Goal: Transaction & Acquisition: Purchase product/service

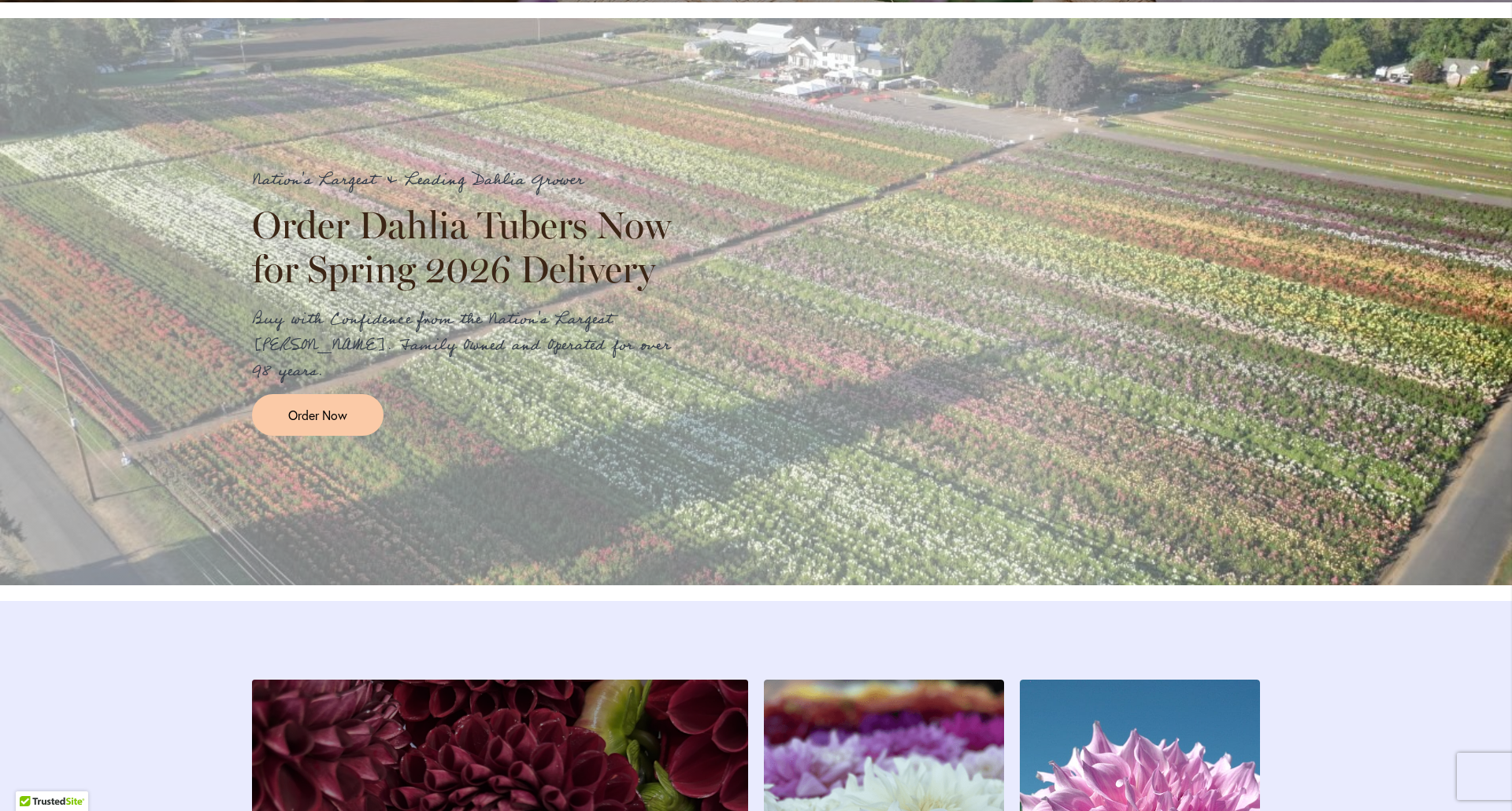
scroll to position [1731, 0]
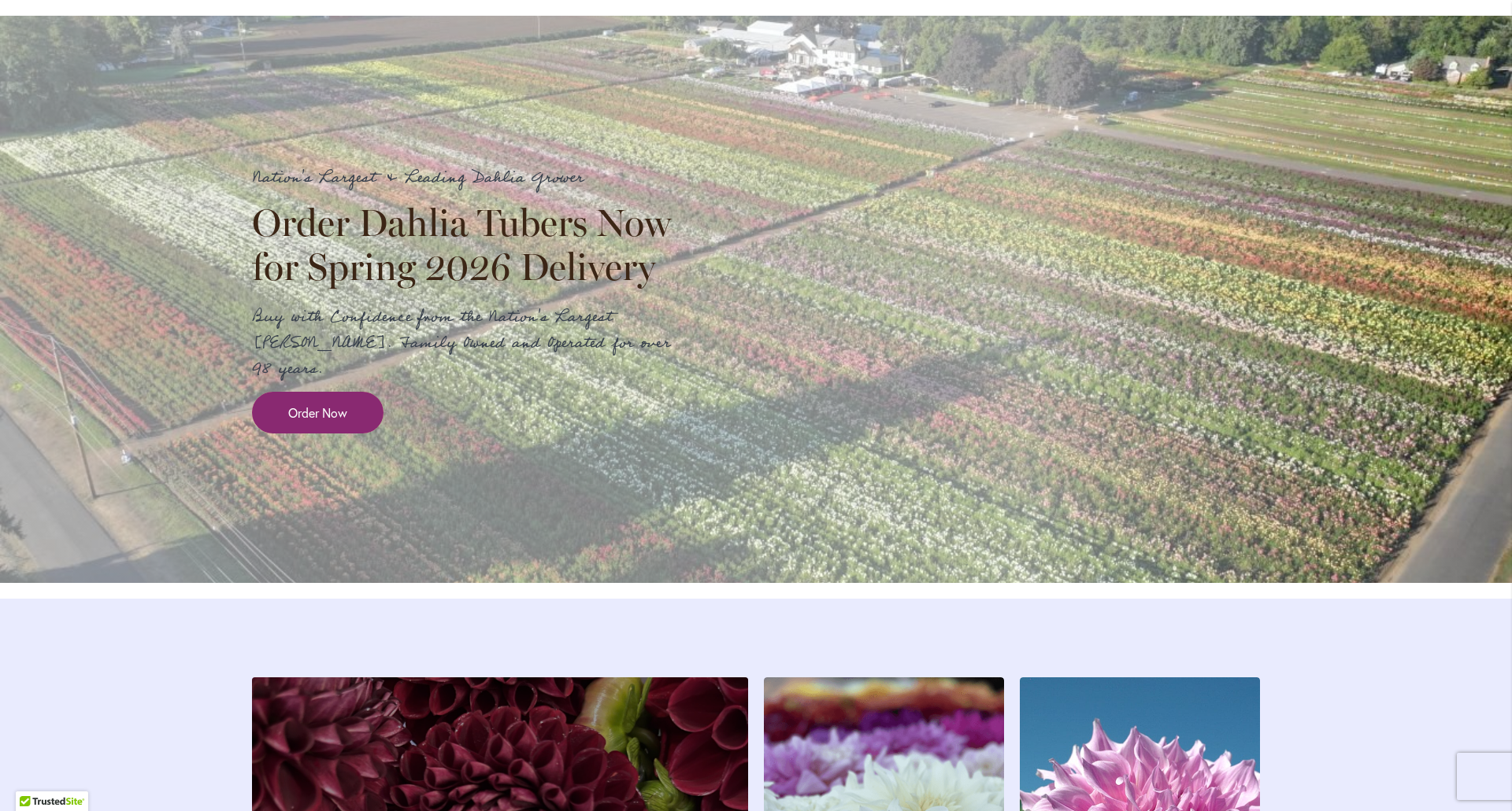
click at [281, 429] on link "Order Now" at bounding box center [317, 412] width 131 height 41
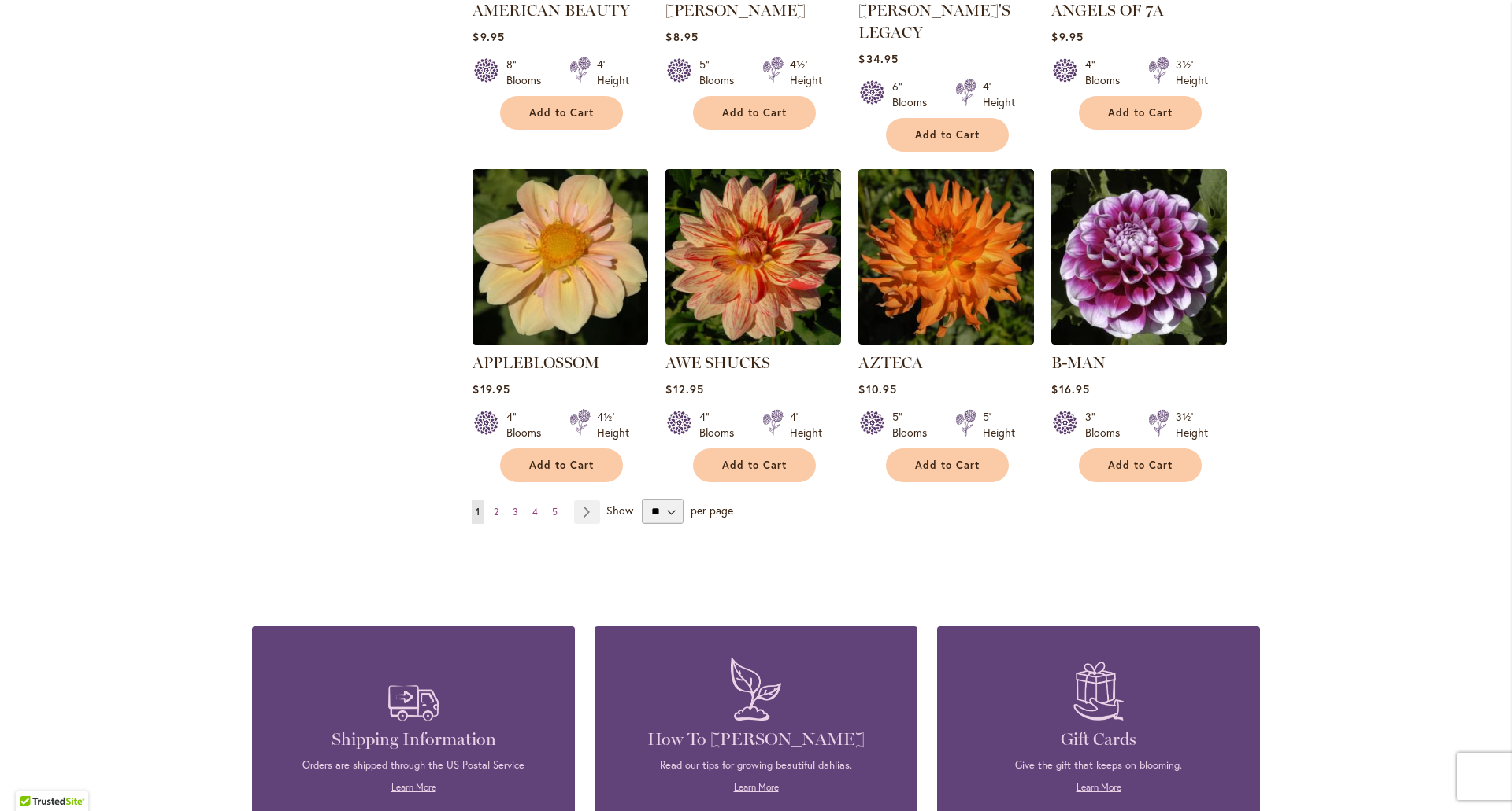
scroll to position [1259, 0]
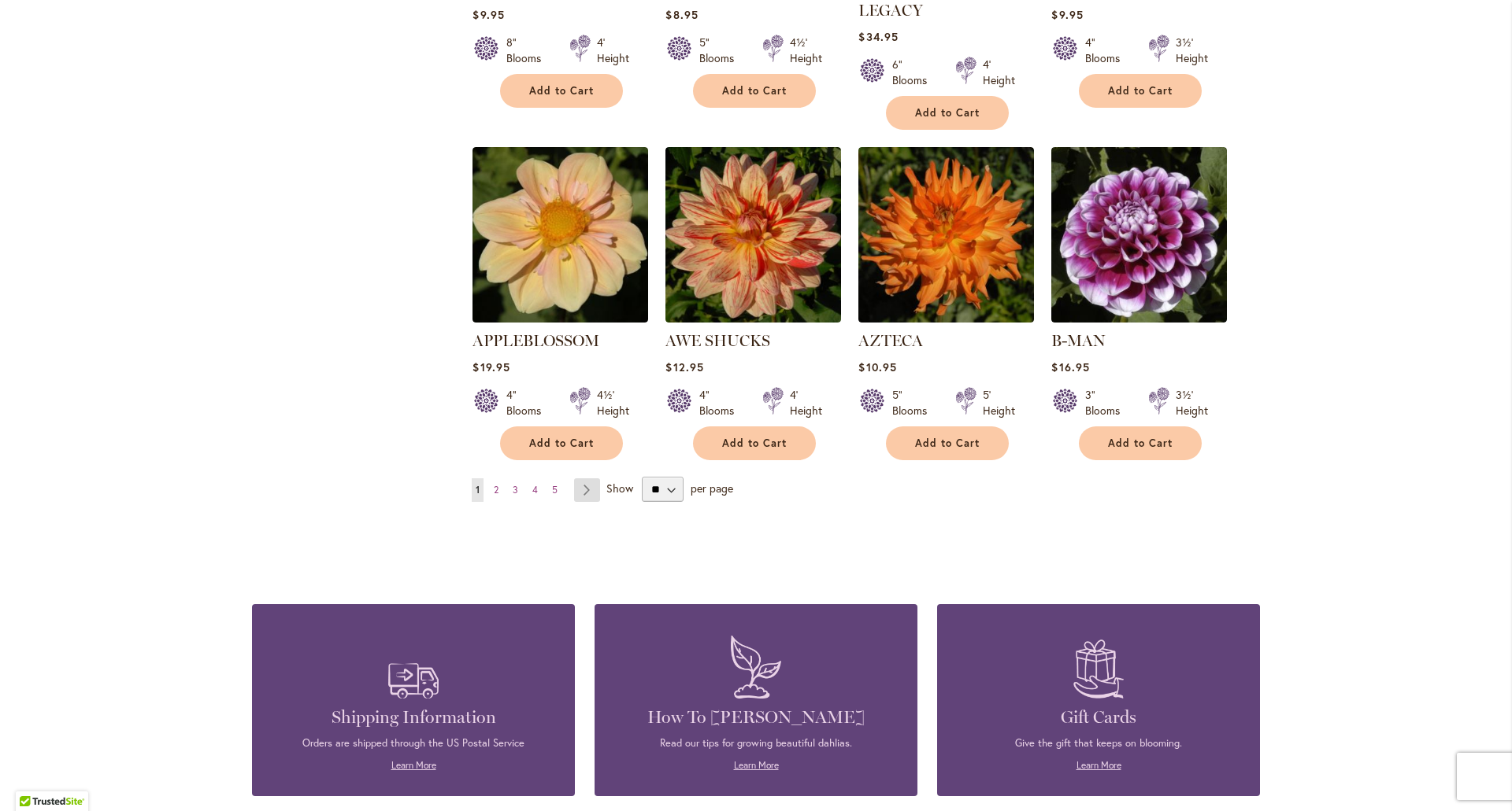
click at [586, 478] on link "Page Next" at bounding box center [587, 490] width 26 height 23
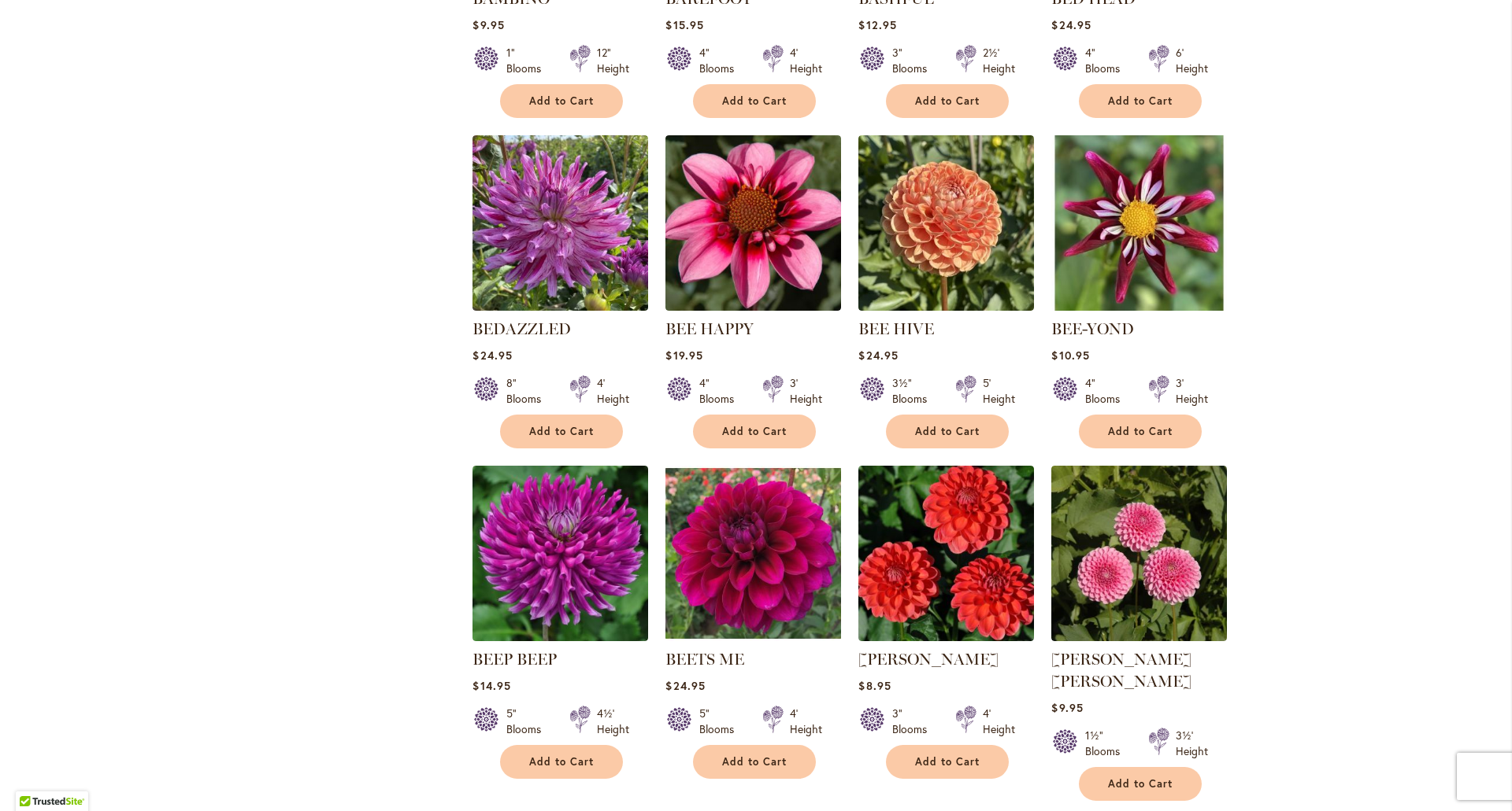
scroll to position [944, 0]
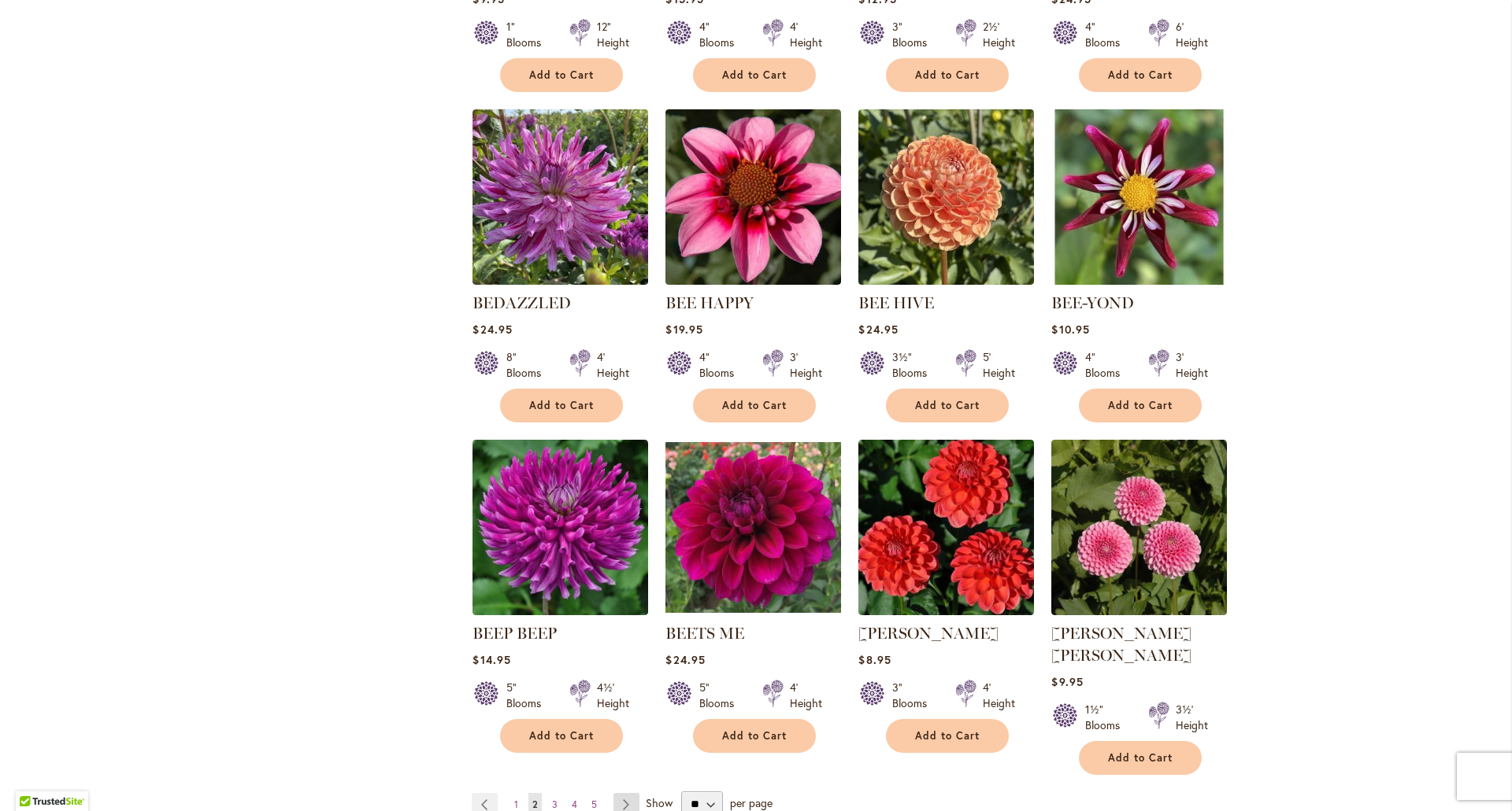
click at [626, 794] on link "Page Next" at bounding box center [626, 805] width 26 height 23
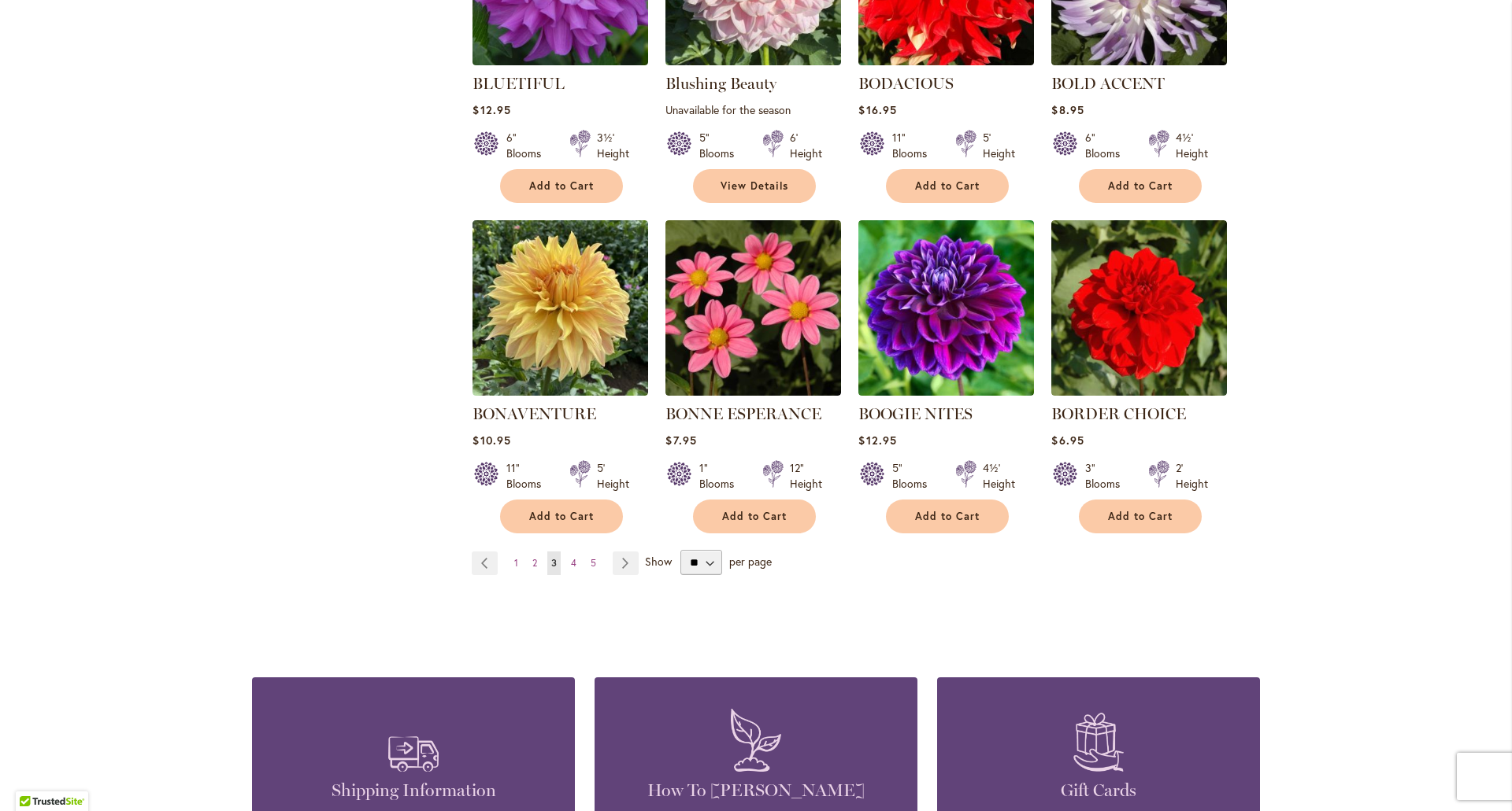
scroll to position [1180, 0]
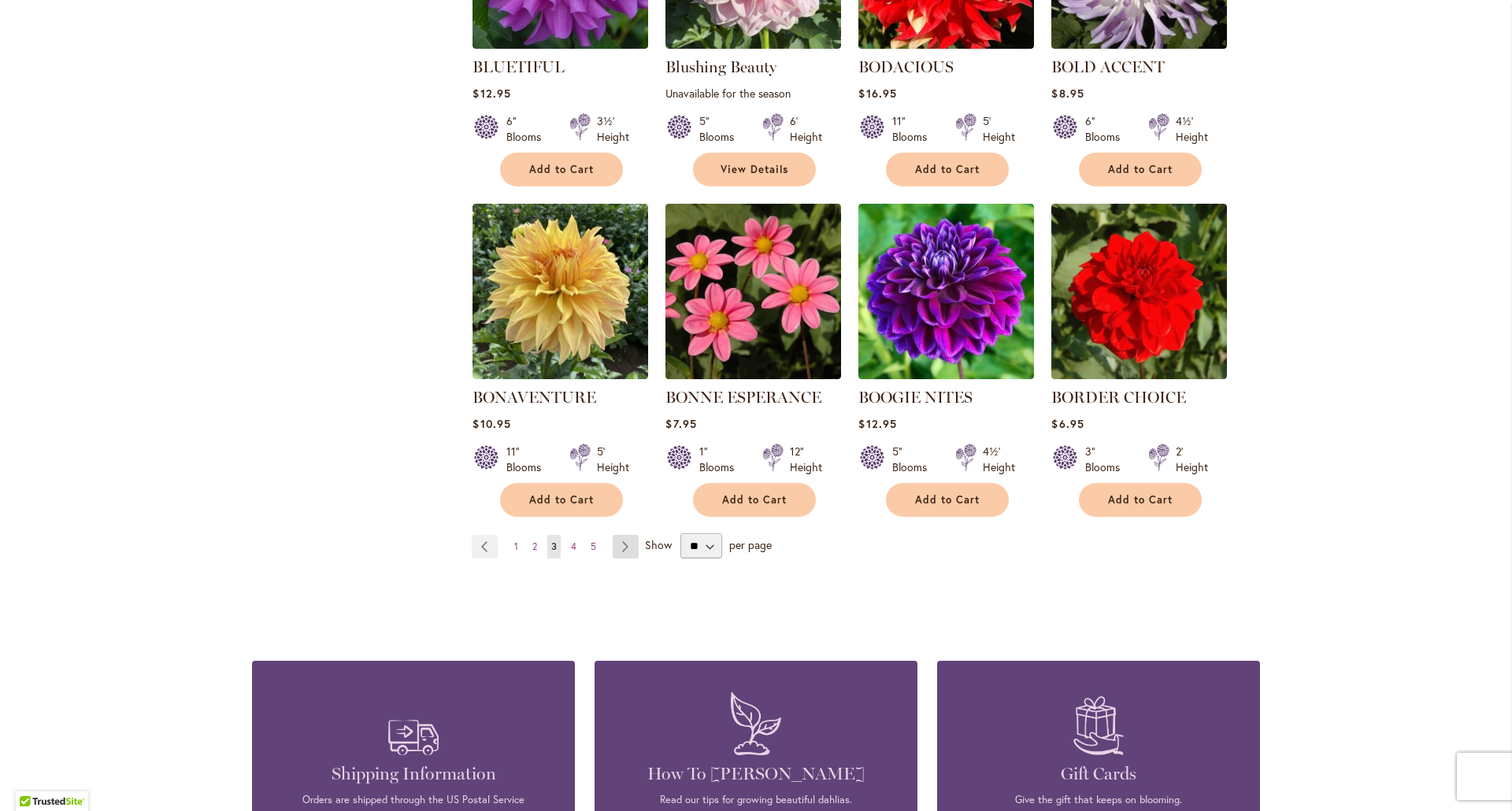
click at [617, 548] on link "Page Next" at bounding box center [625, 547] width 26 height 23
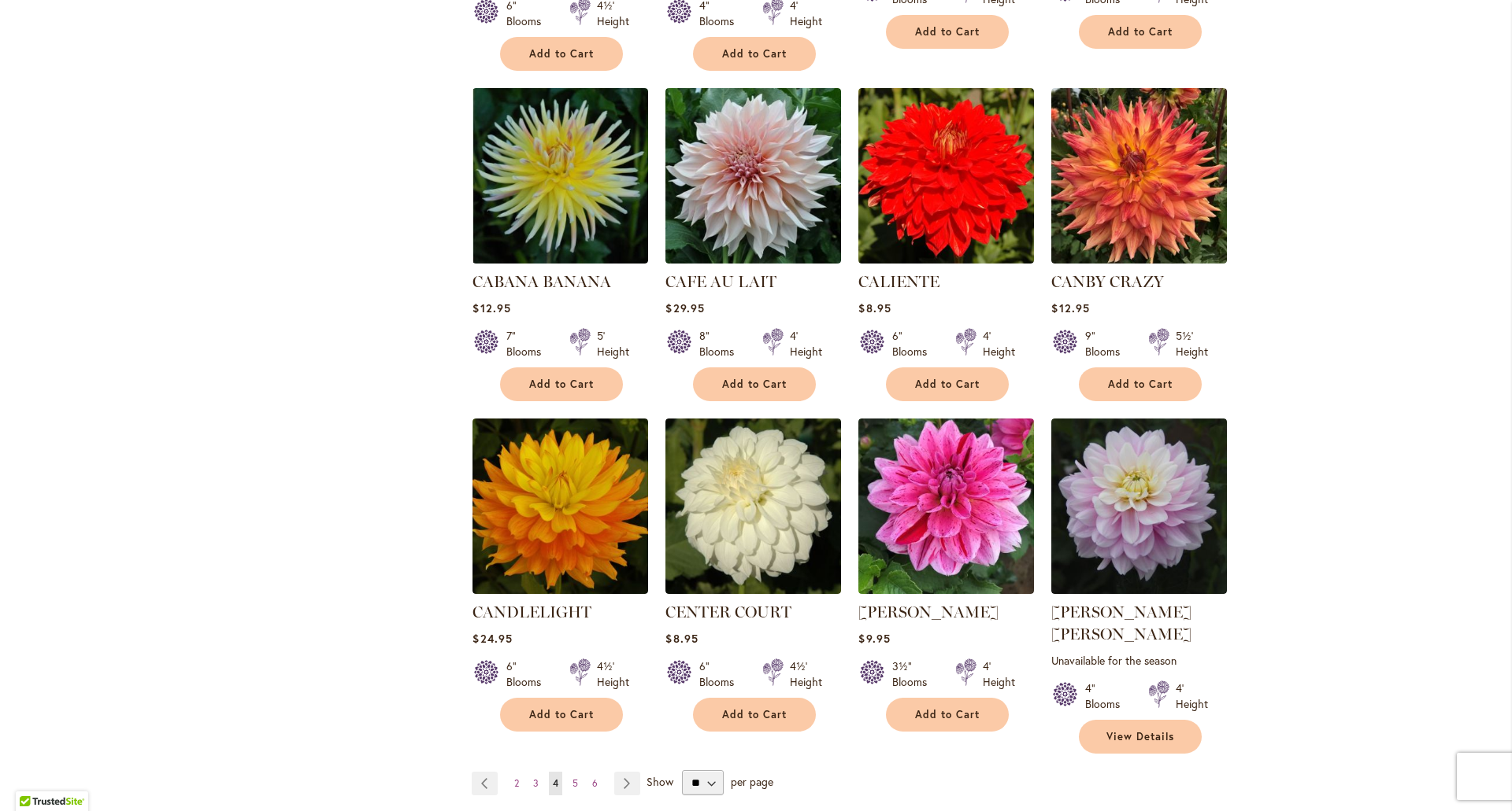
scroll to position [1023, 0]
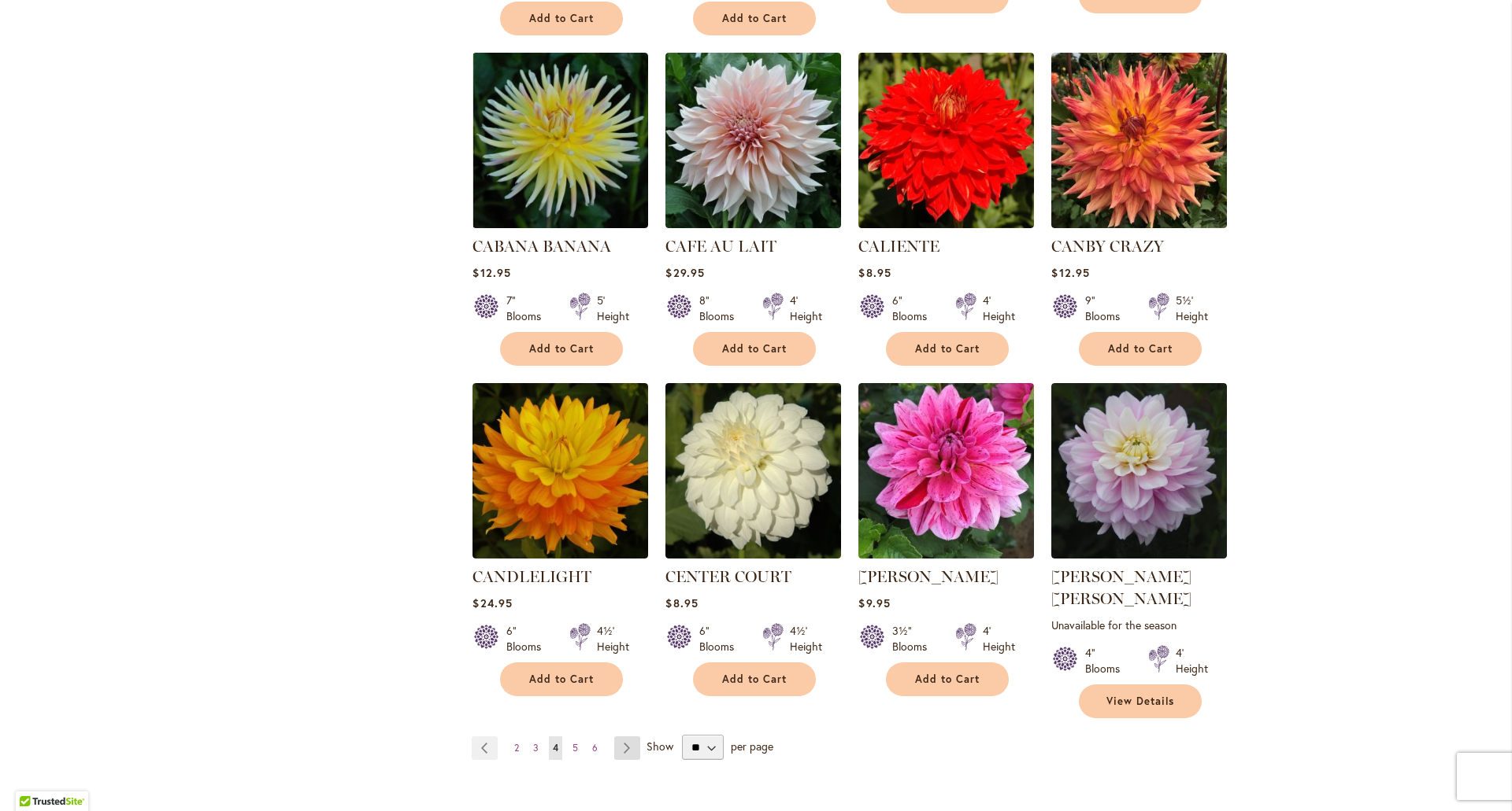
click at [622, 737] on link "Page Next" at bounding box center [627, 748] width 26 height 23
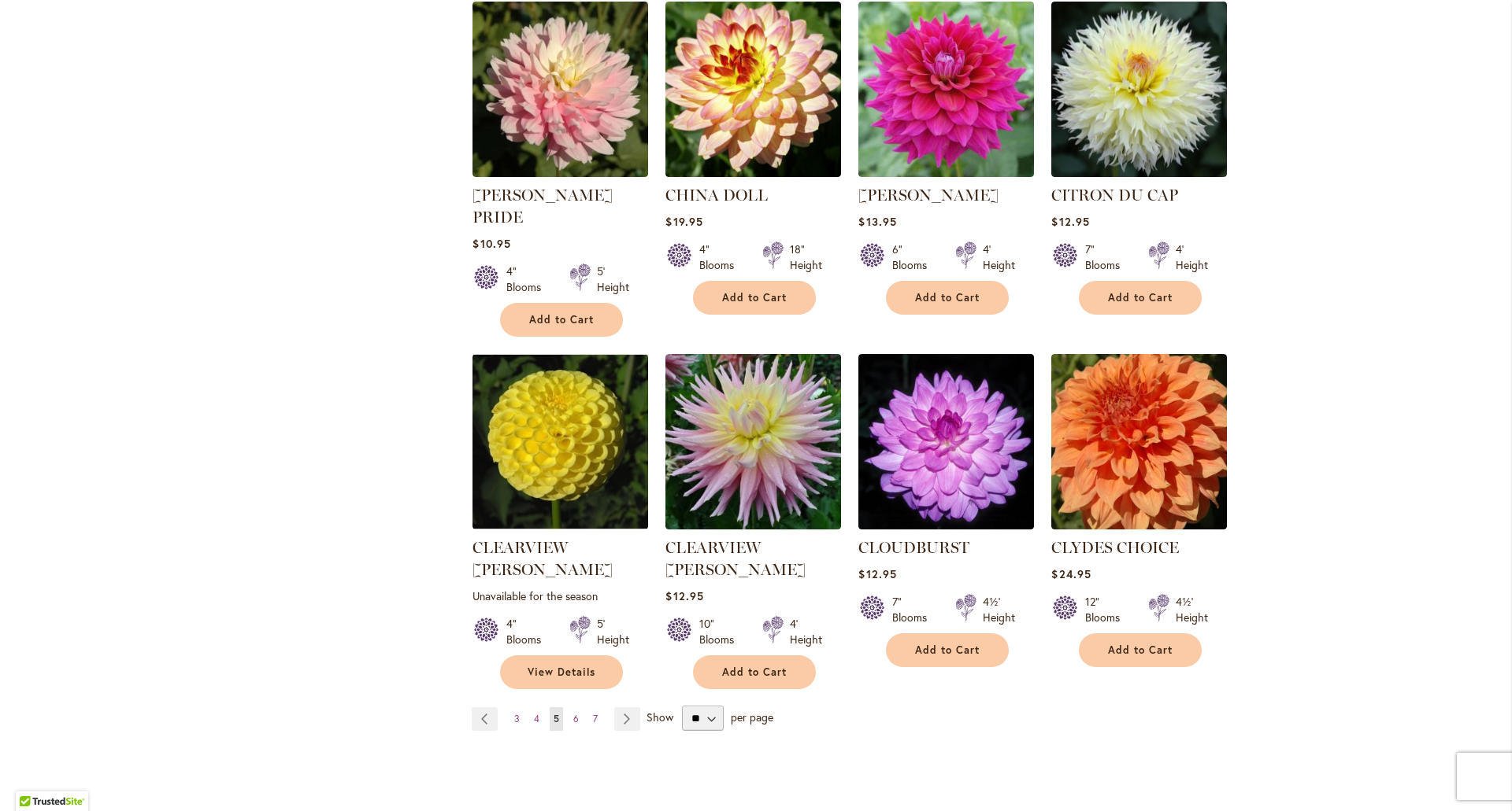
scroll to position [1102, 0]
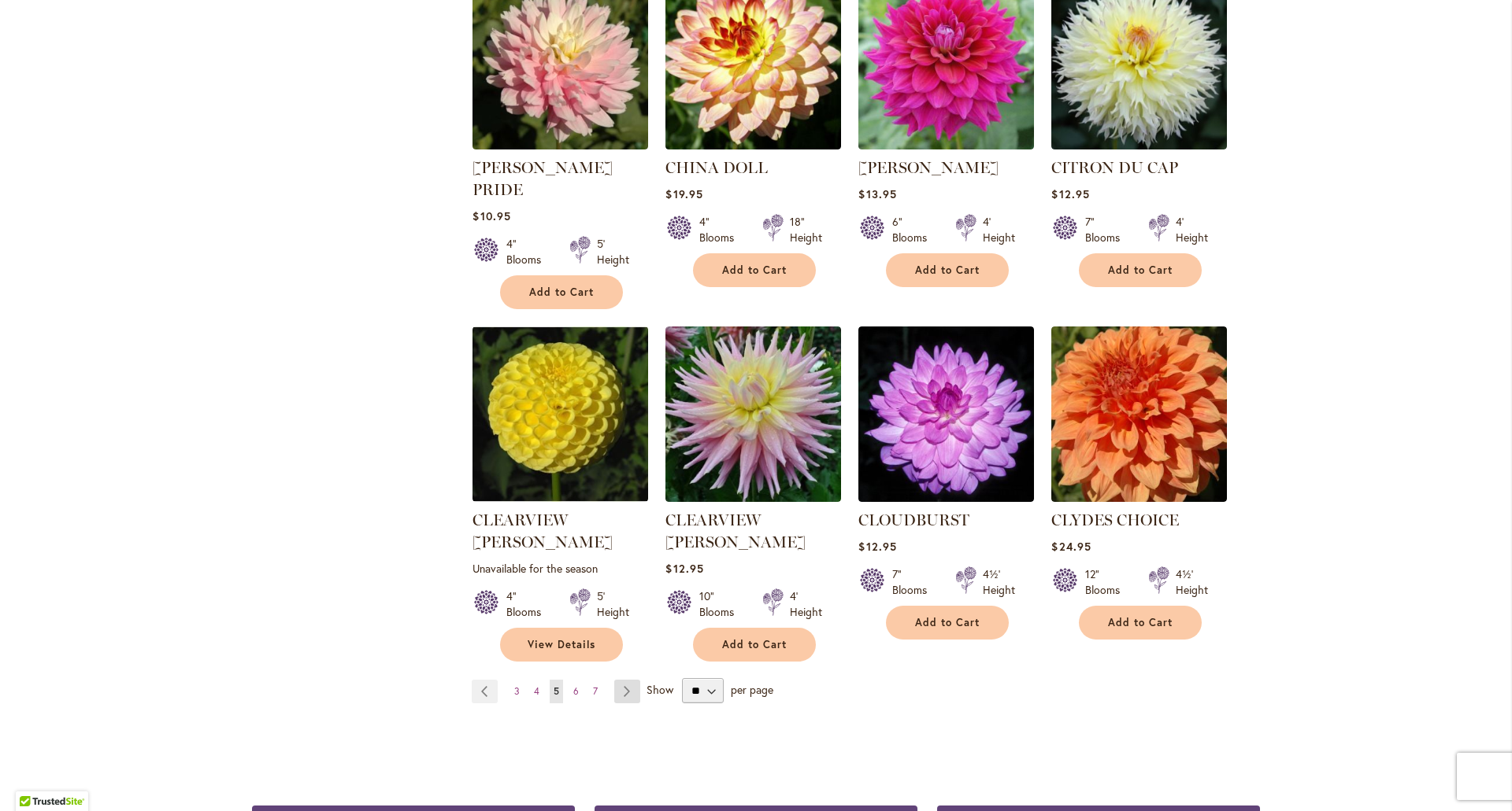
click at [619, 680] on link "Page Next" at bounding box center [627, 691] width 26 height 23
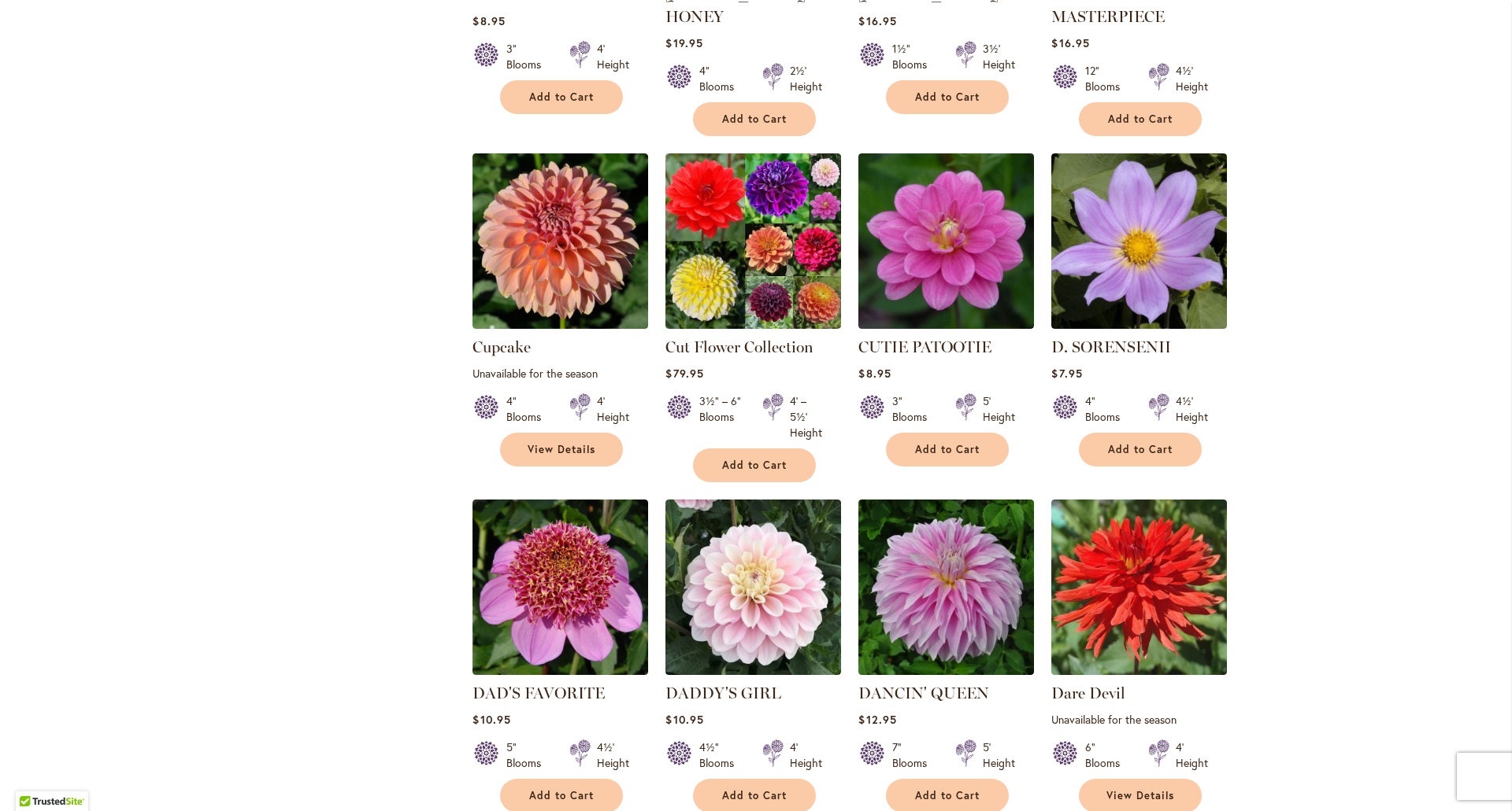
scroll to position [1023, 0]
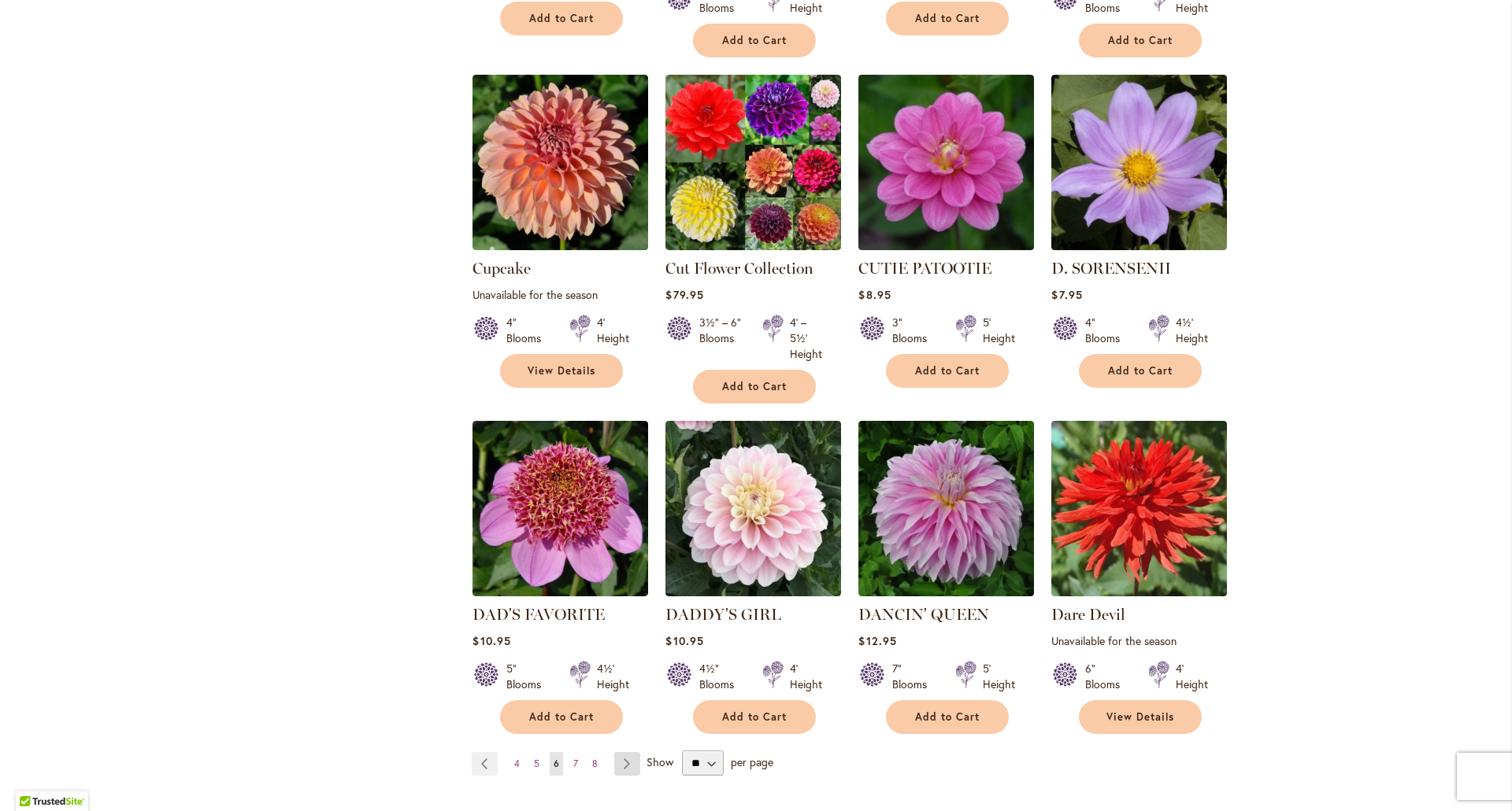
click at [621, 752] on link "Page Next" at bounding box center [627, 764] width 26 height 23
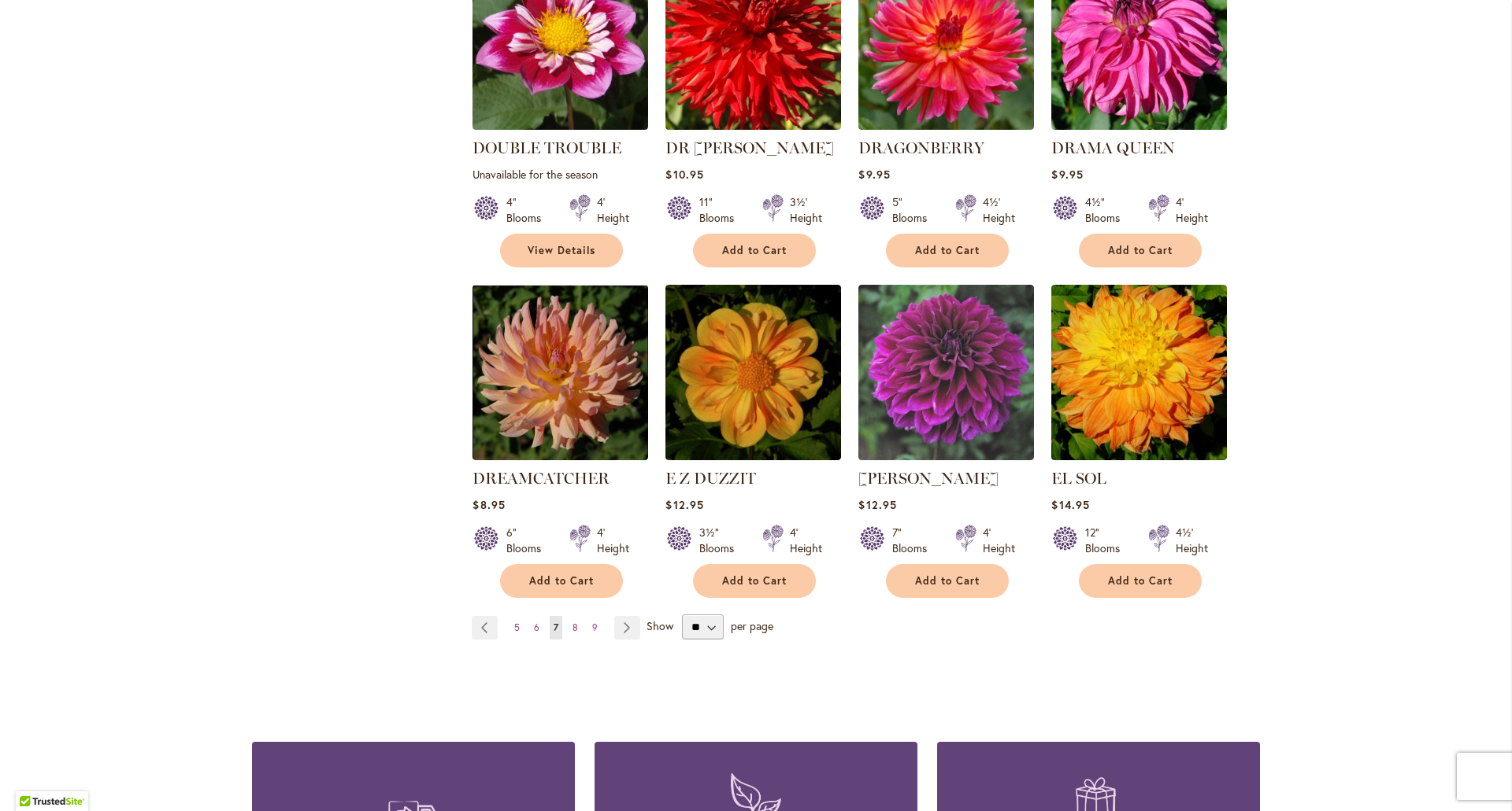
scroll to position [1180, 0]
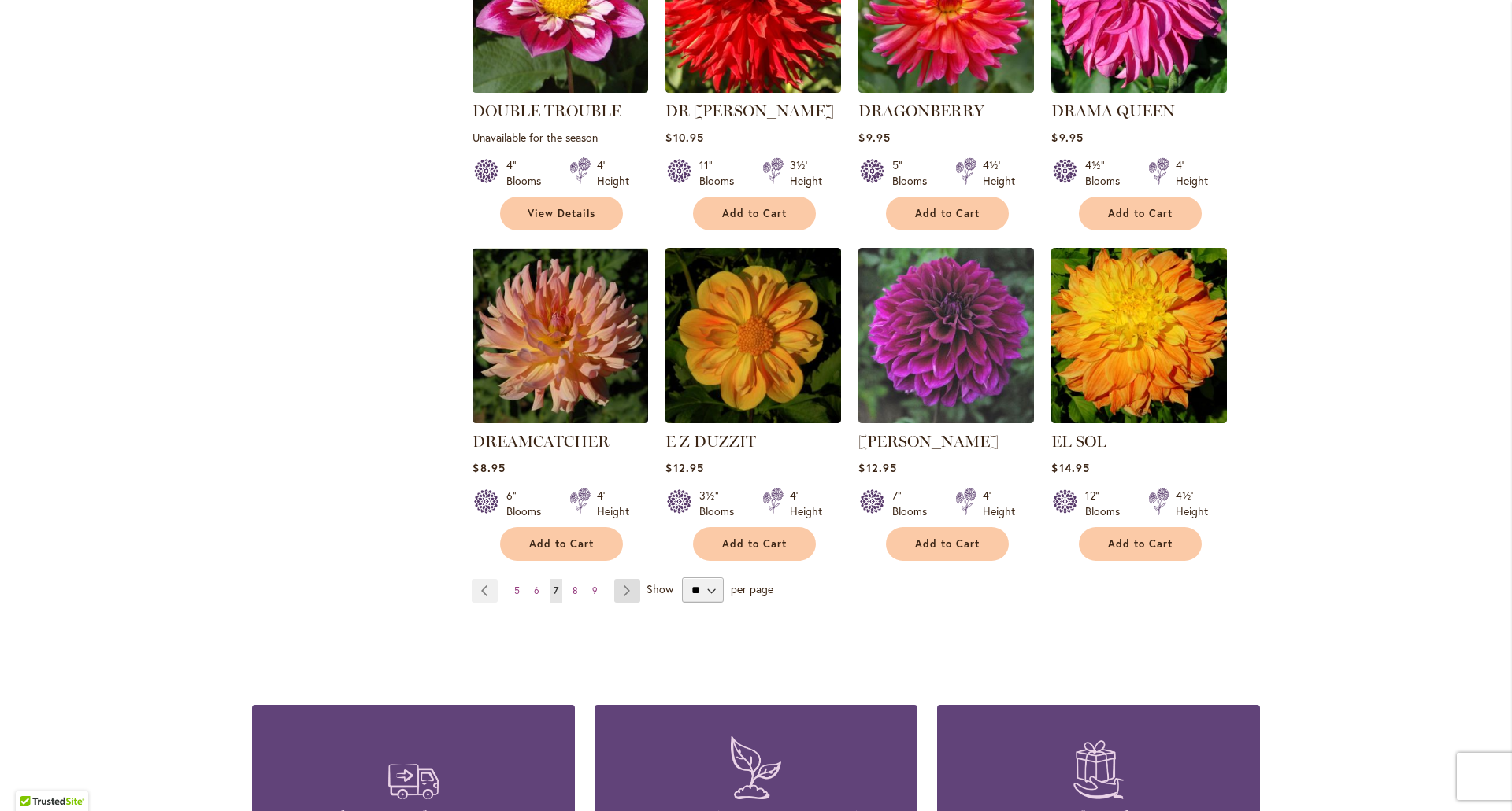
click at [615, 580] on link "Page Next" at bounding box center [627, 591] width 26 height 23
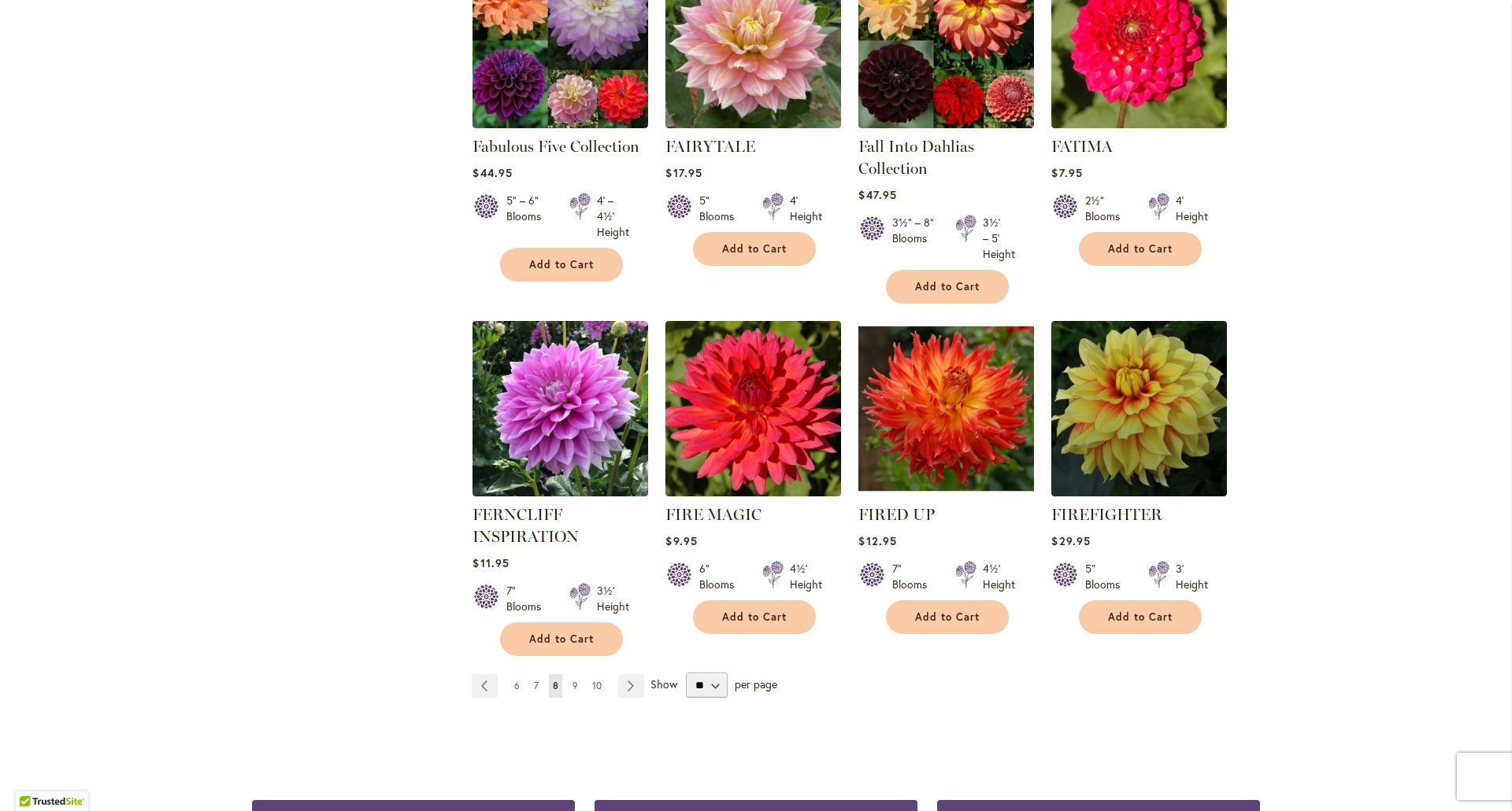
scroll to position [1102, 0]
click at [619, 686] on link "Page Next" at bounding box center [631, 686] width 26 height 23
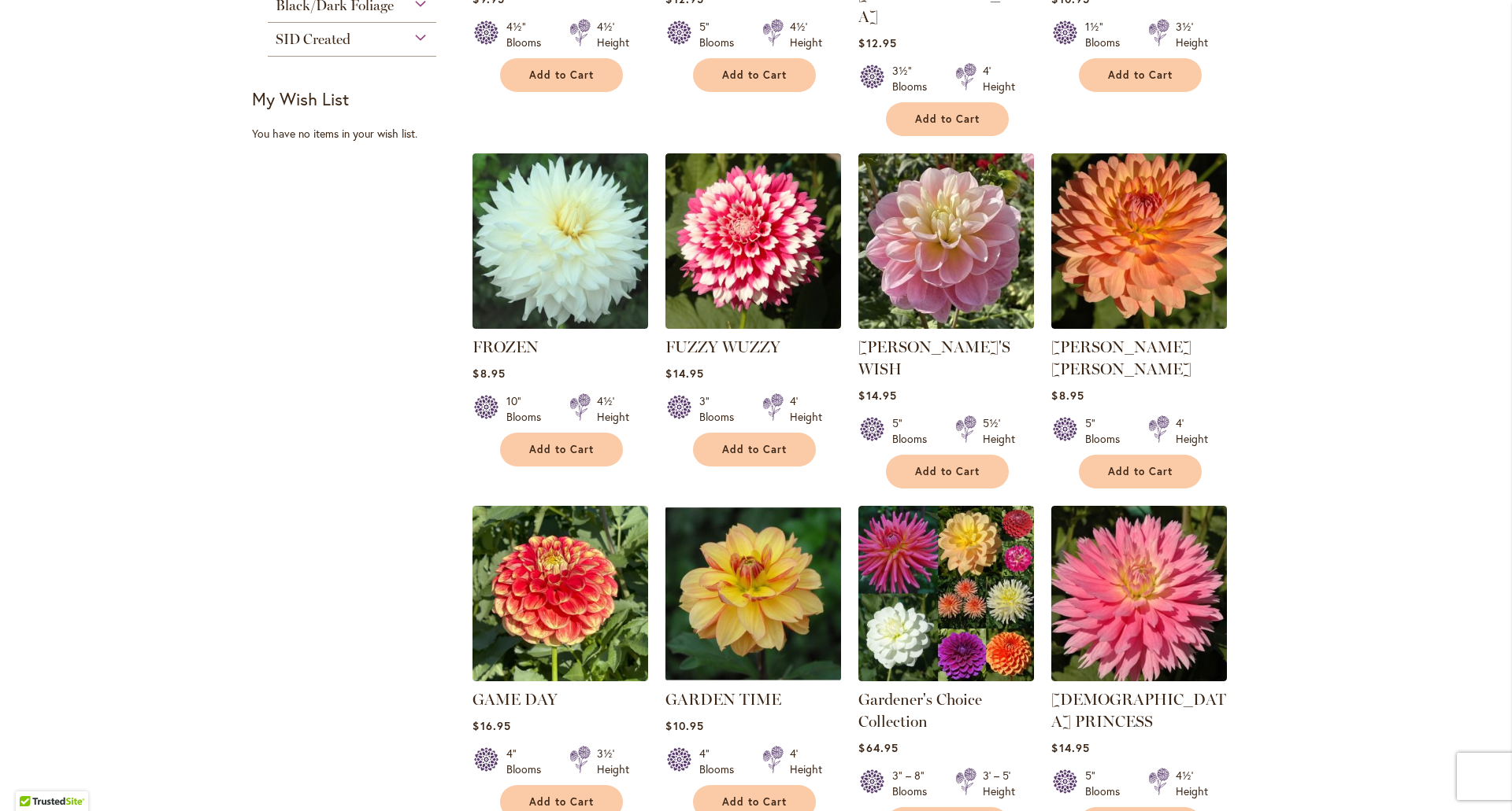
scroll to position [1023, 0]
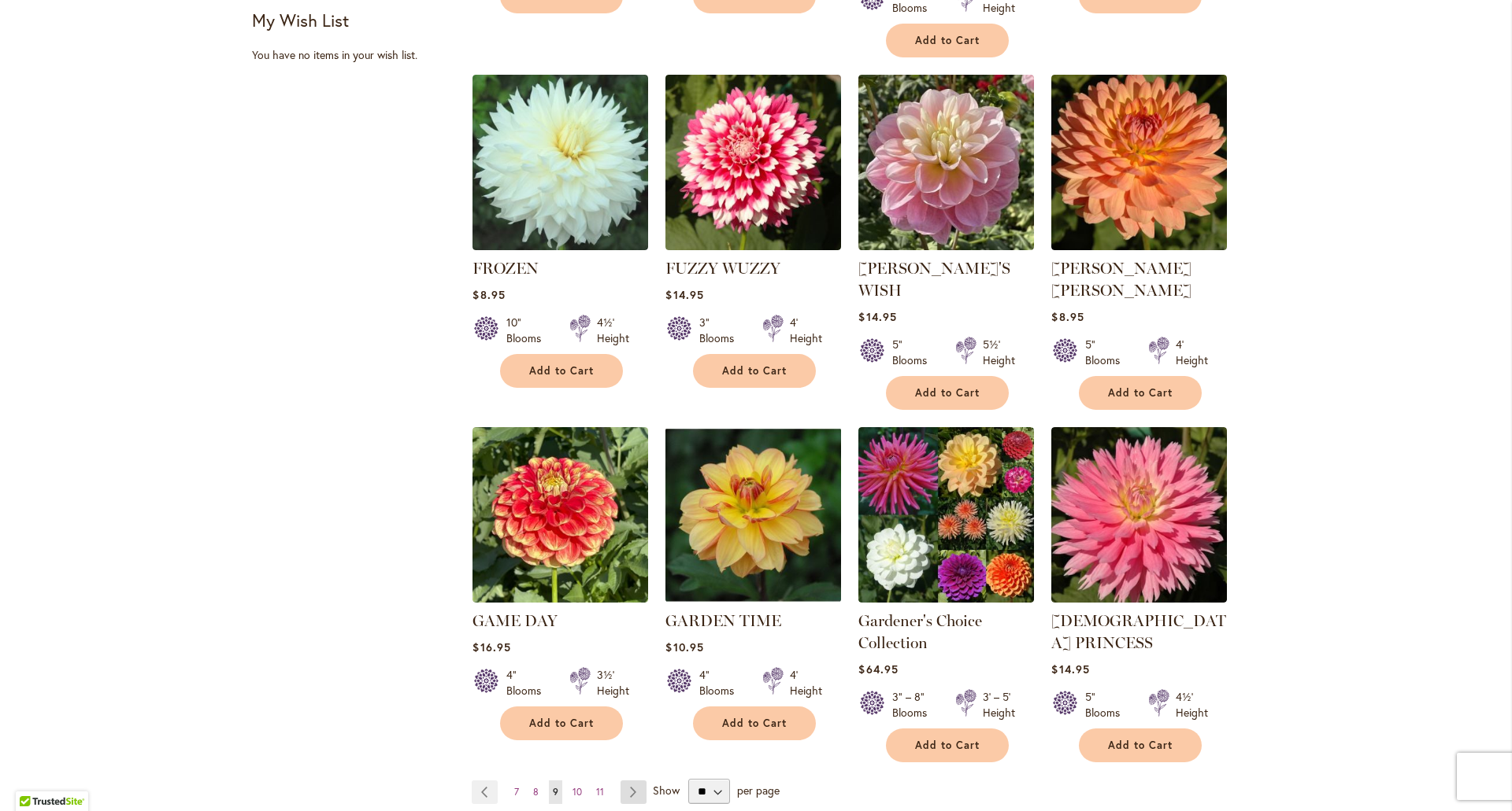
click at [624, 781] on link "Page Next" at bounding box center [633, 793] width 26 height 23
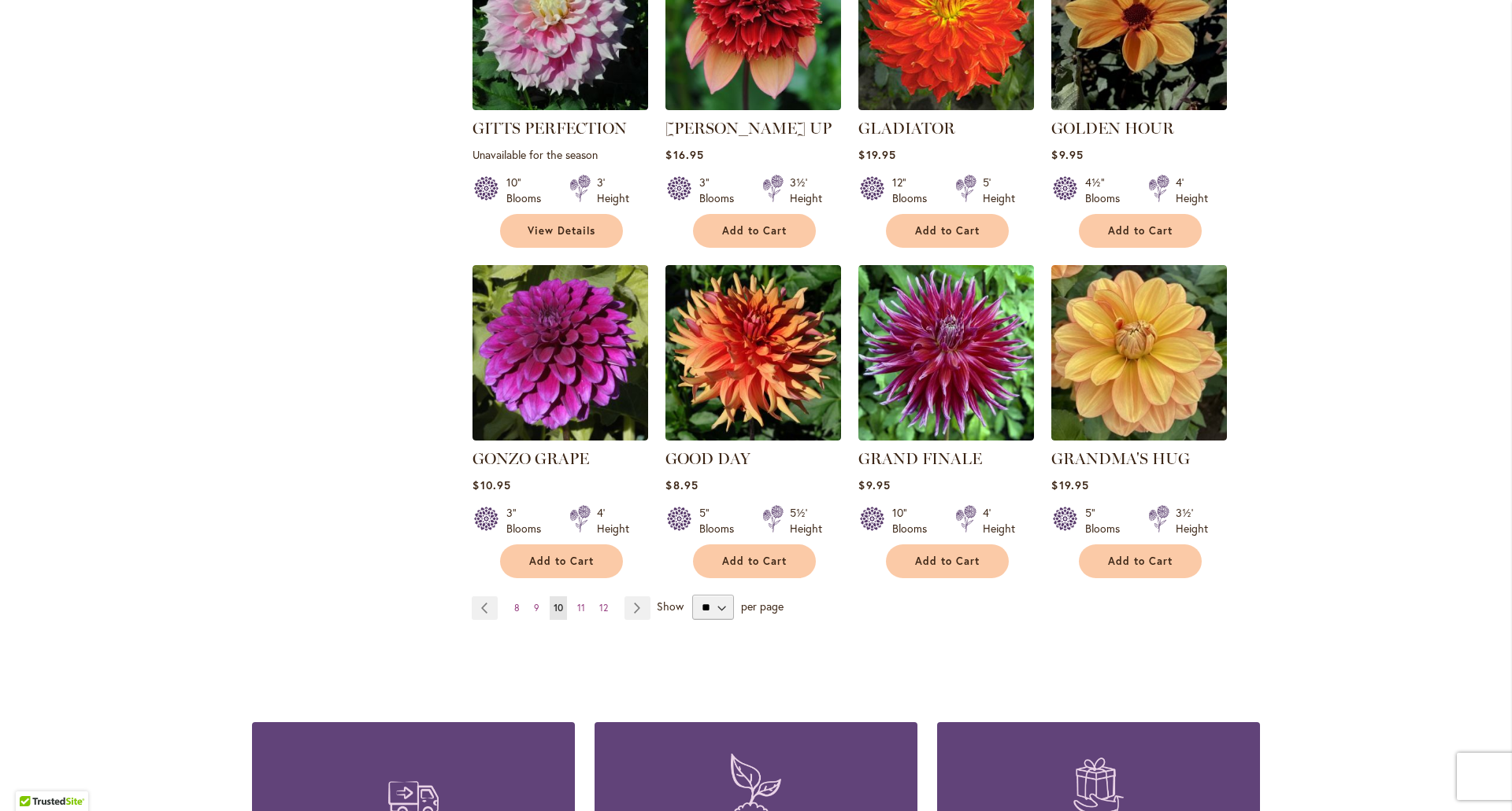
scroll to position [1259, 0]
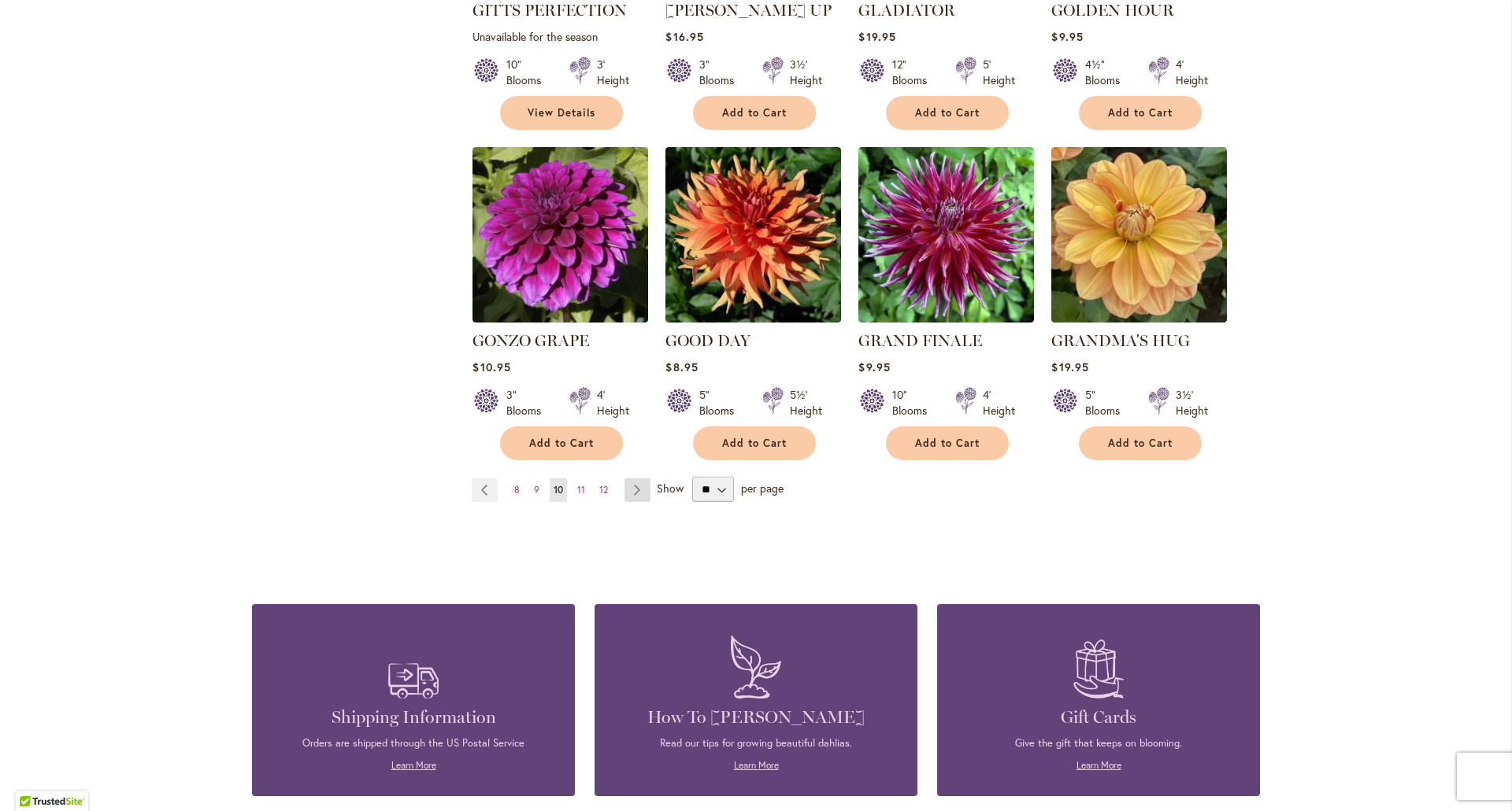
click at [627, 478] on link "Page Next" at bounding box center [637, 490] width 26 height 23
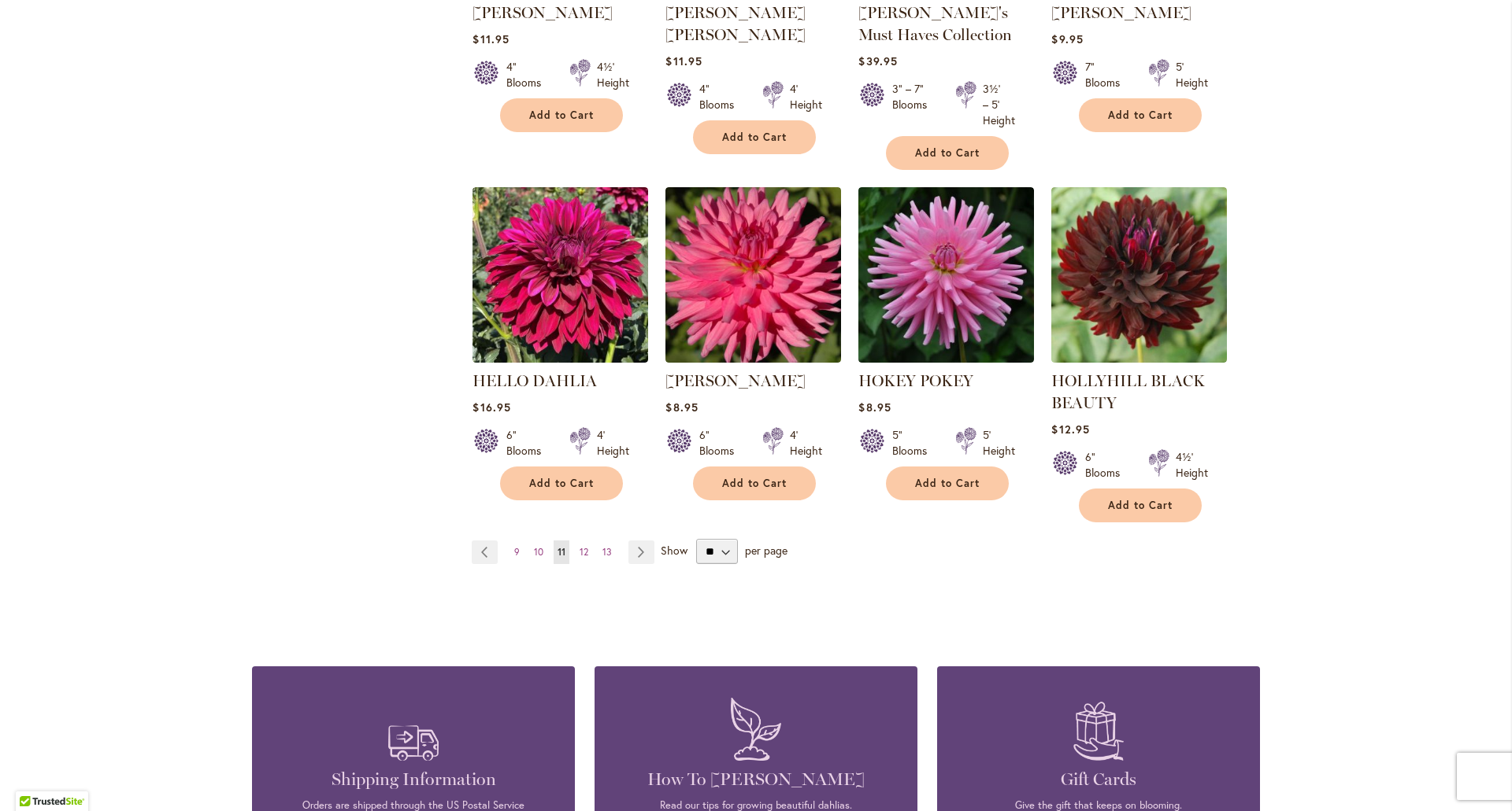
scroll to position [1259, 0]
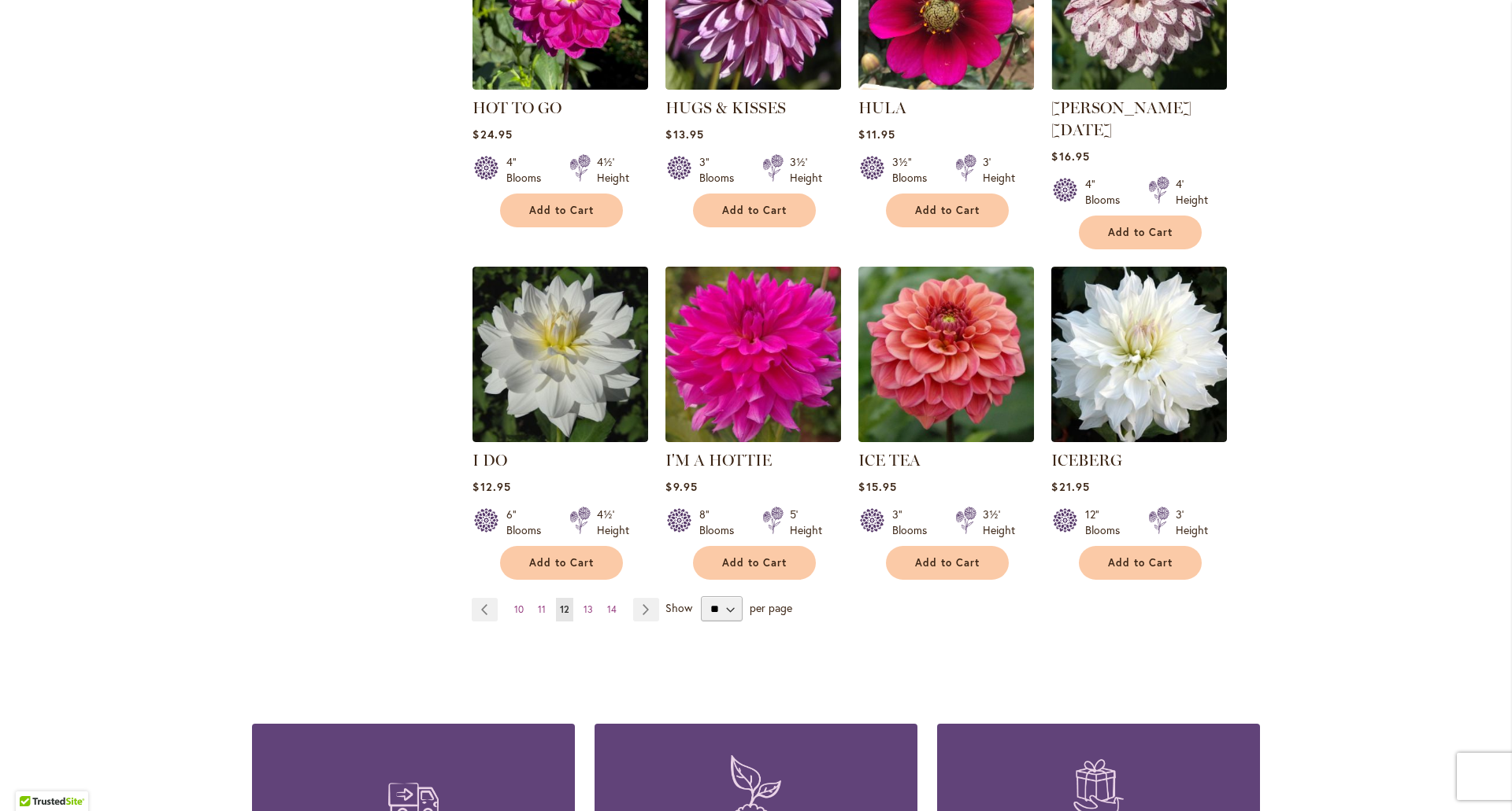
scroll to position [1180, 0]
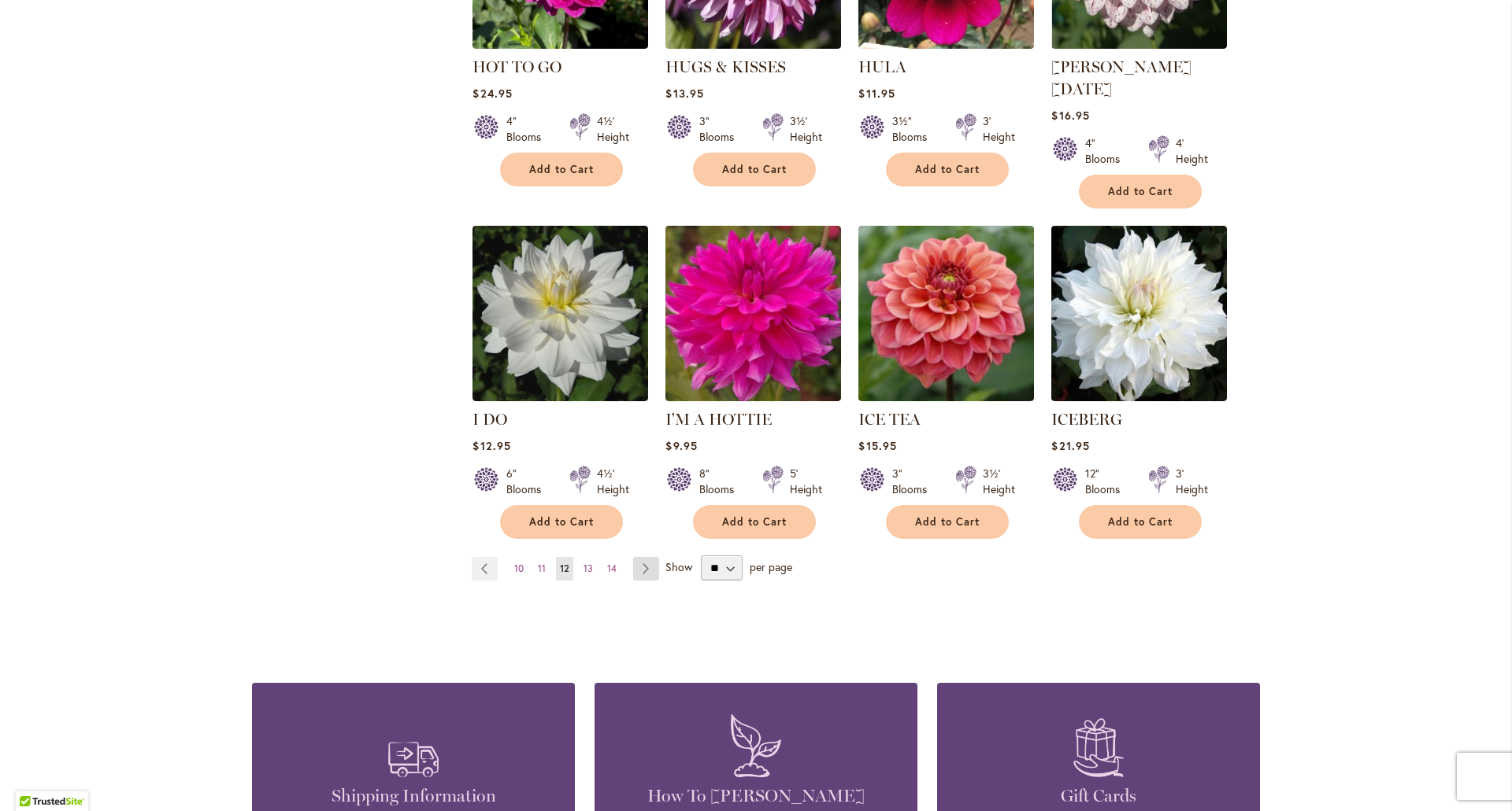
click at [646, 557] on link "Page Next" at bounding box center [646, 569] width 26 height 23
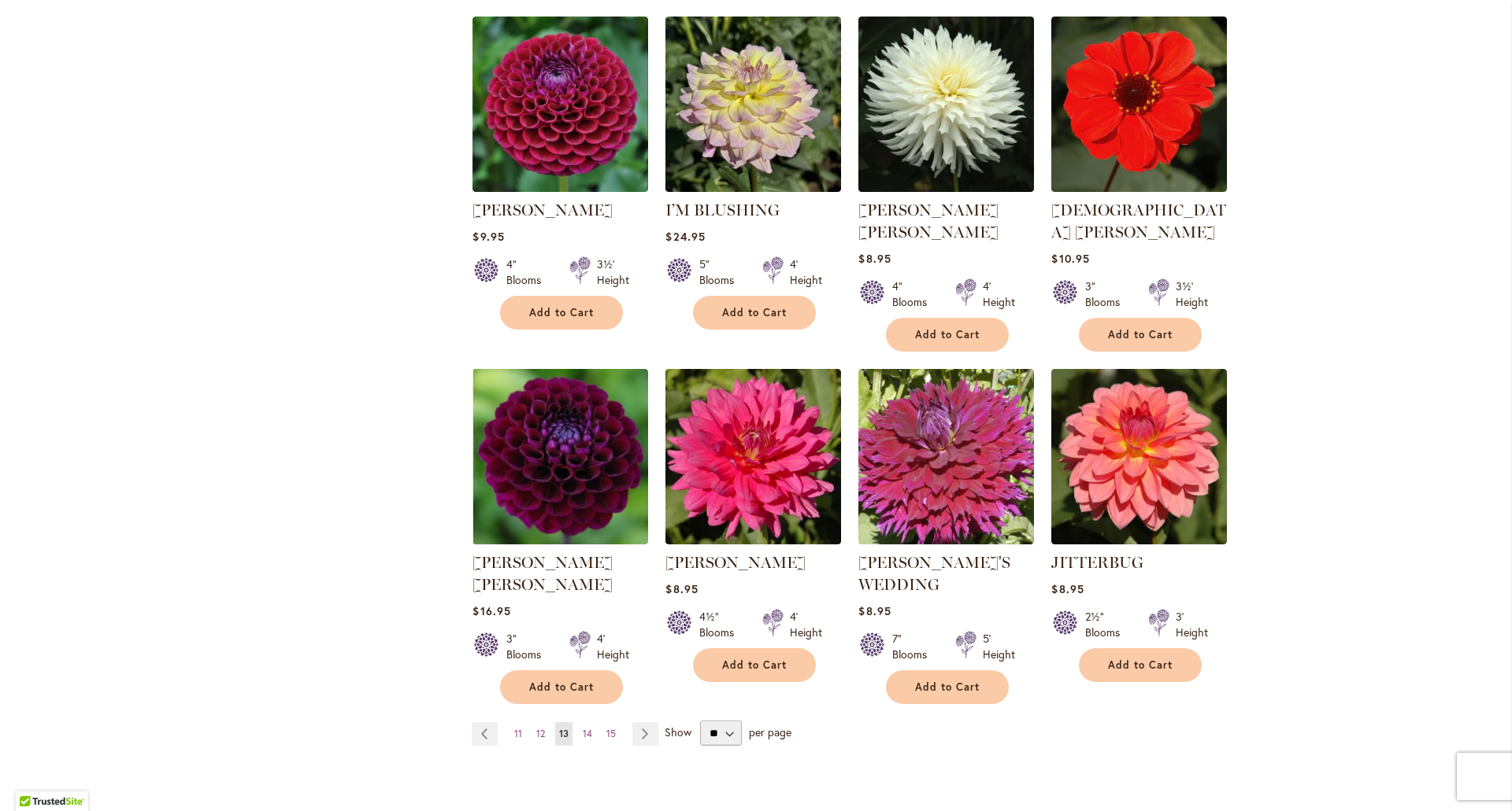
scroll to position [1102, 0]
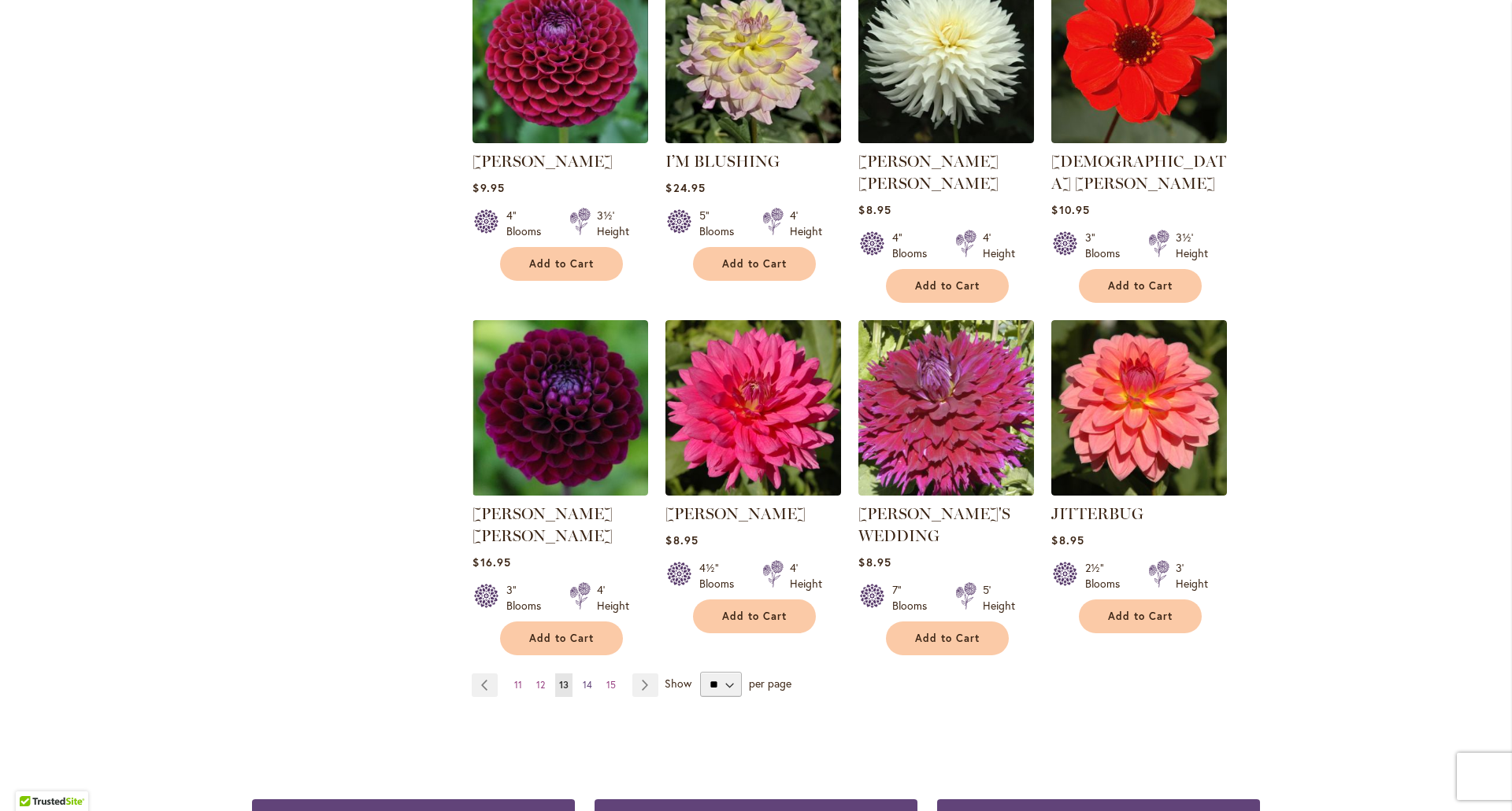
click at [585, 679] on span "14" at bounding box center [588, 685] width 10 height 12
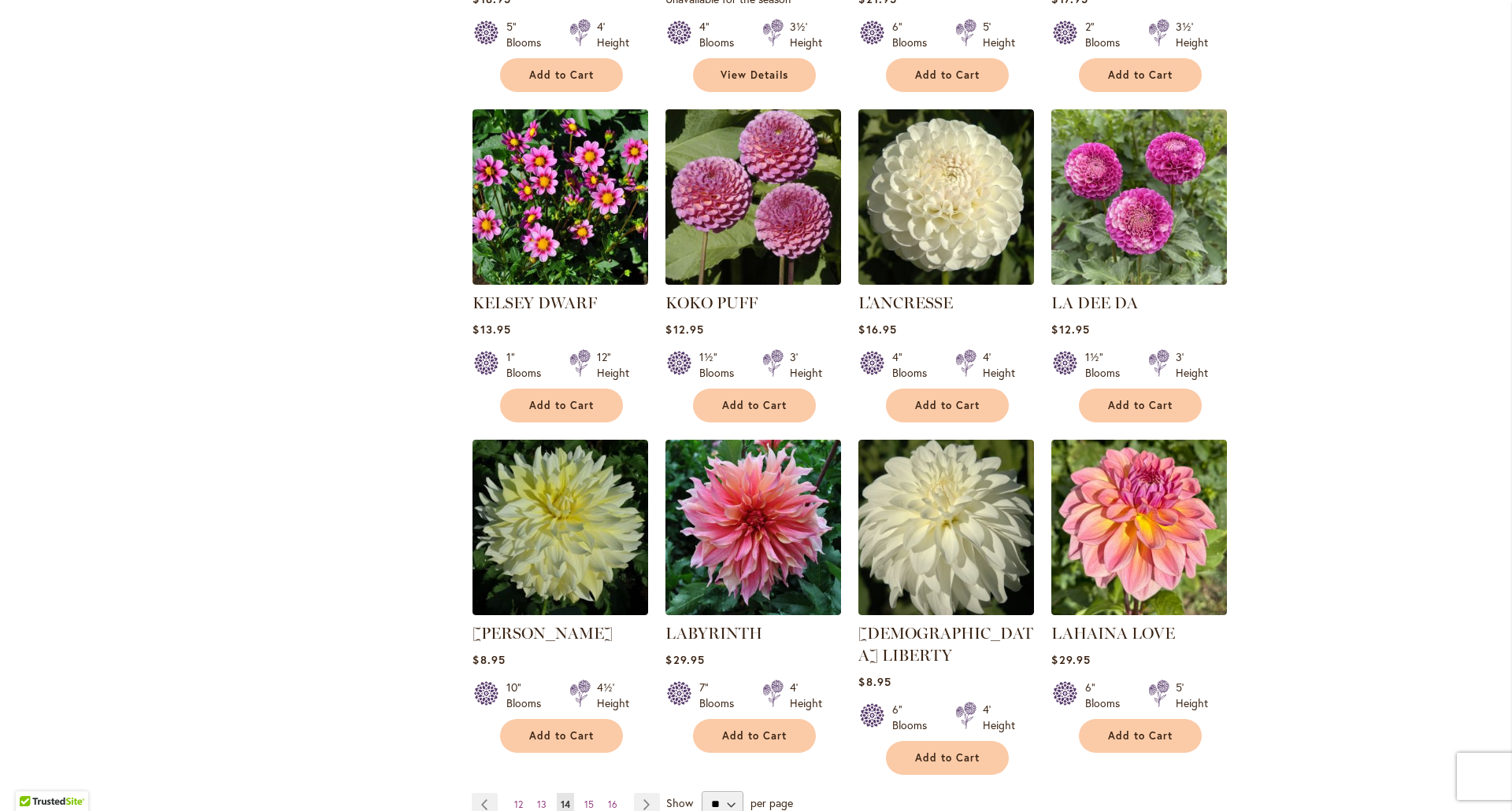
scroll to position [1023, 0]
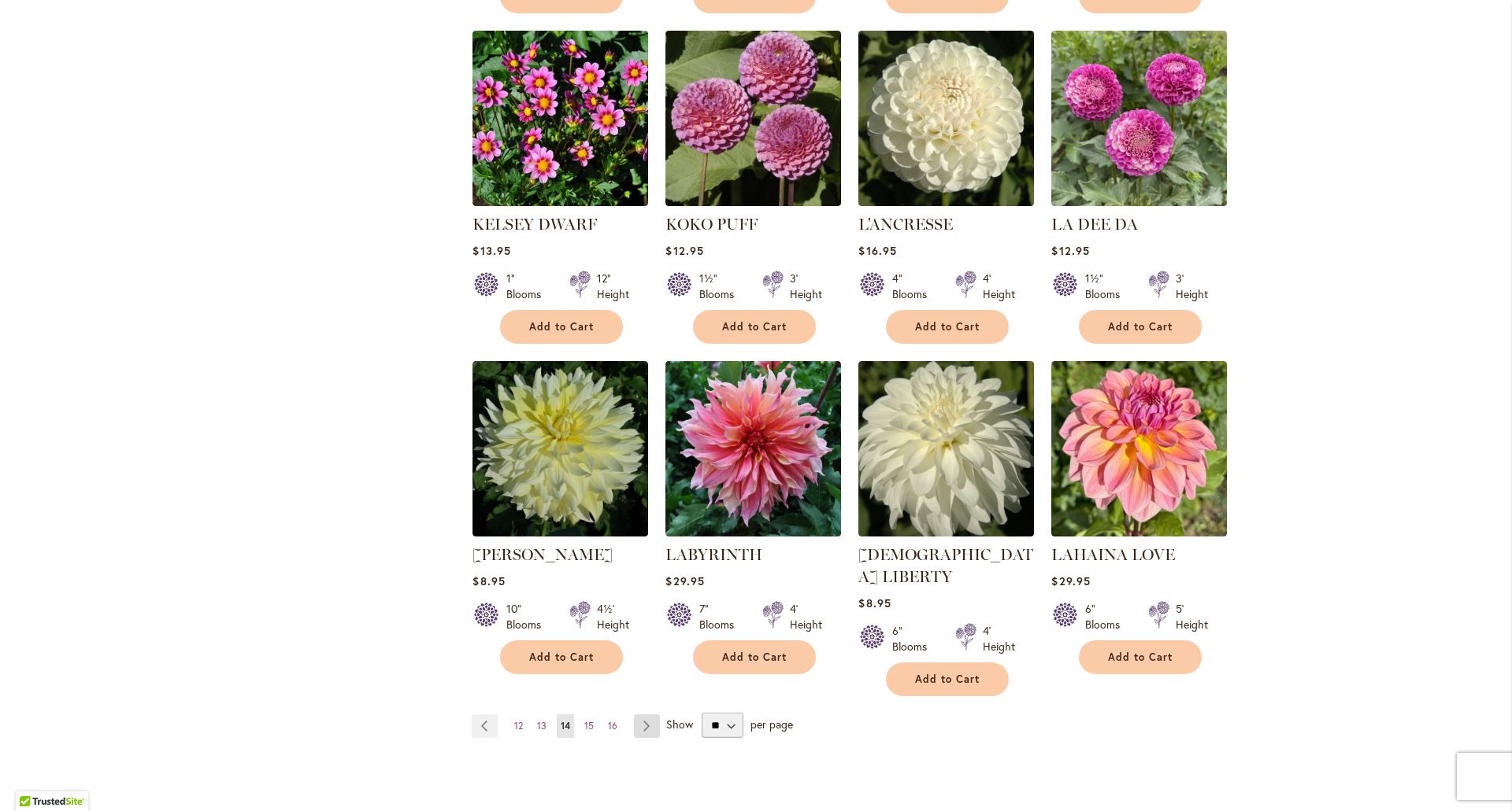
click at [642, 715] on link "Page Next" at bounding box center [646, 726] width 26 height 23
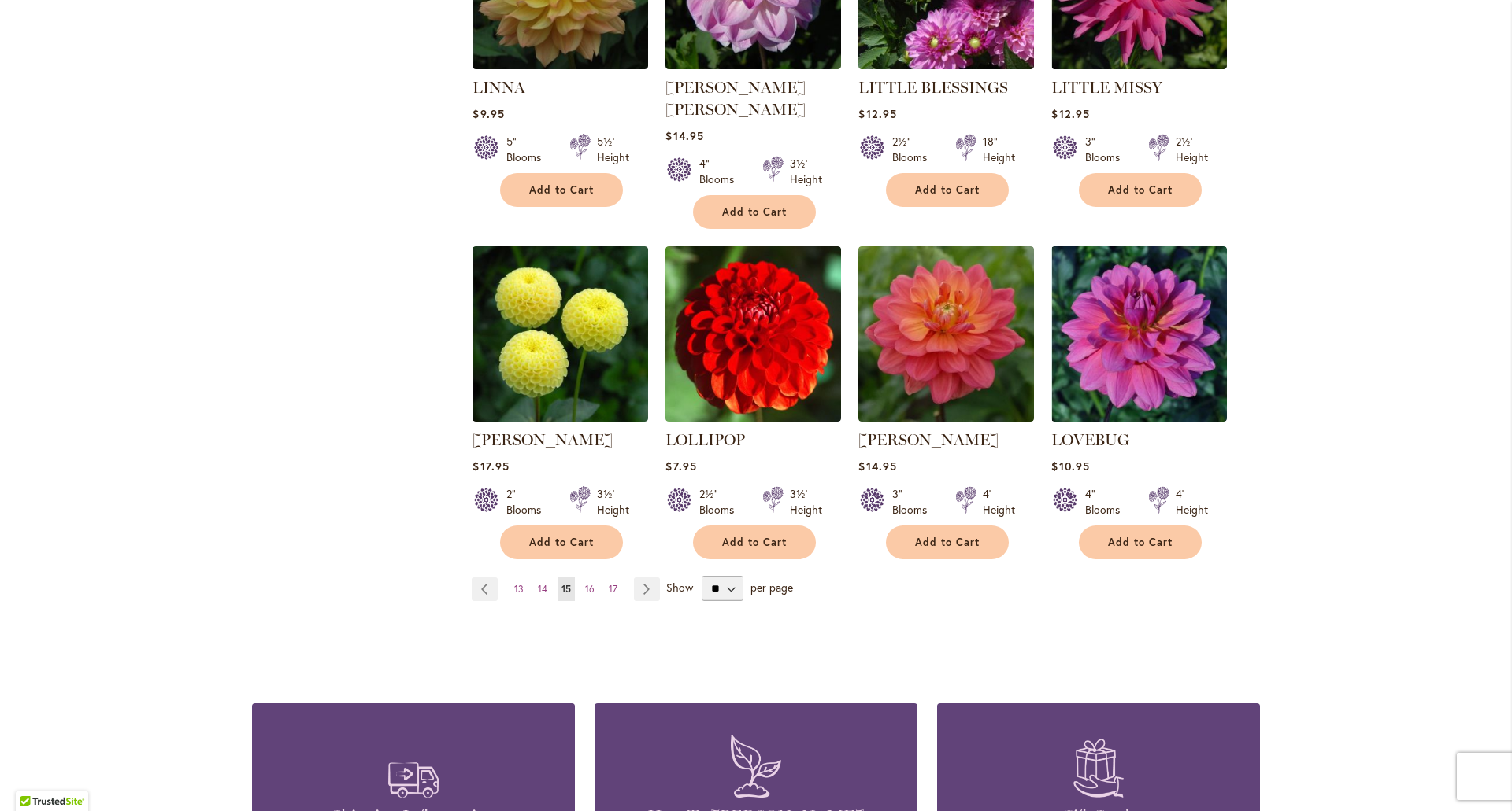
scroll to position [1259, 0]
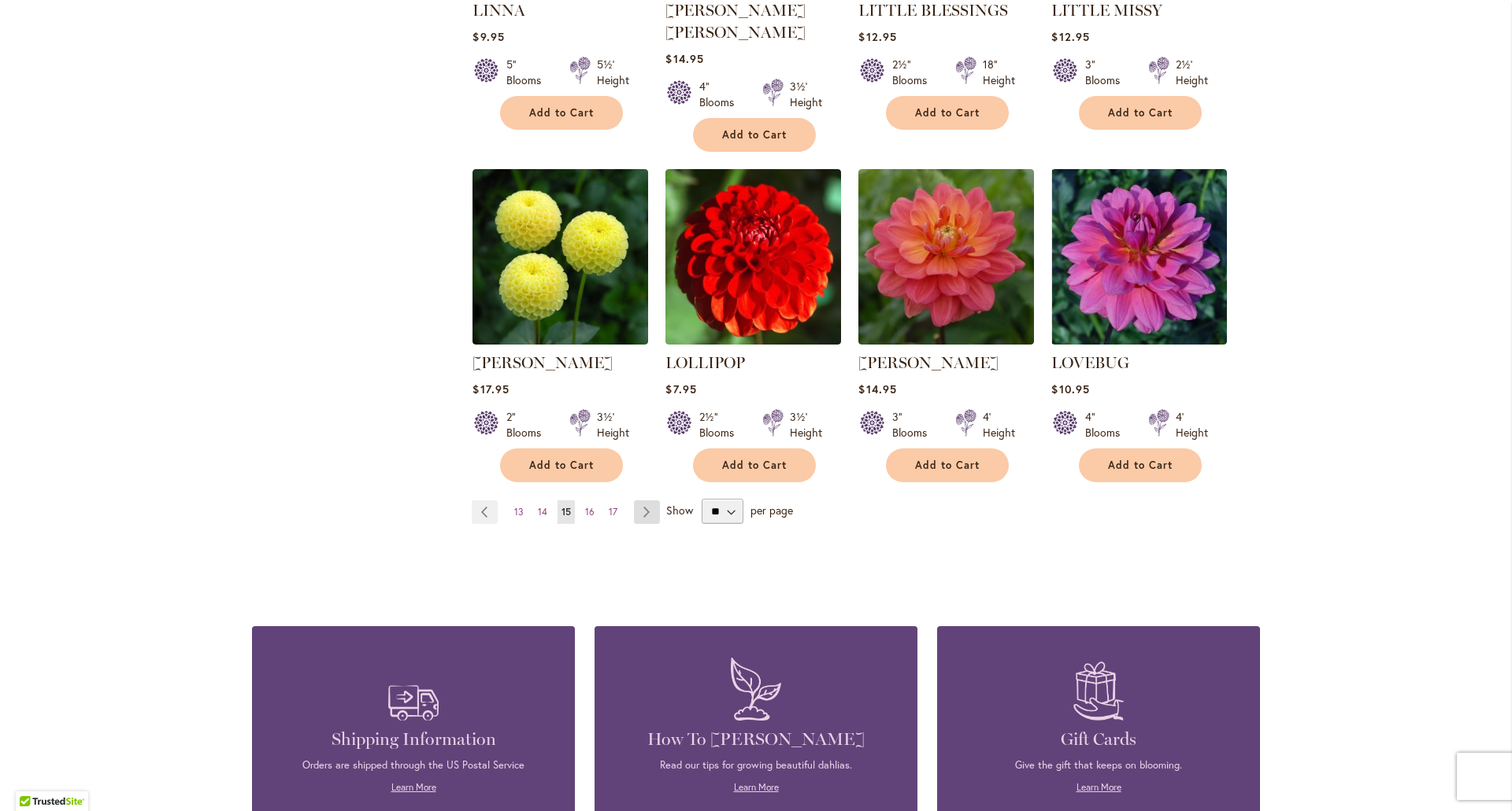
click at [636, 500] on link "Page Next" at bounding box center [646, 512] width 26 height 23
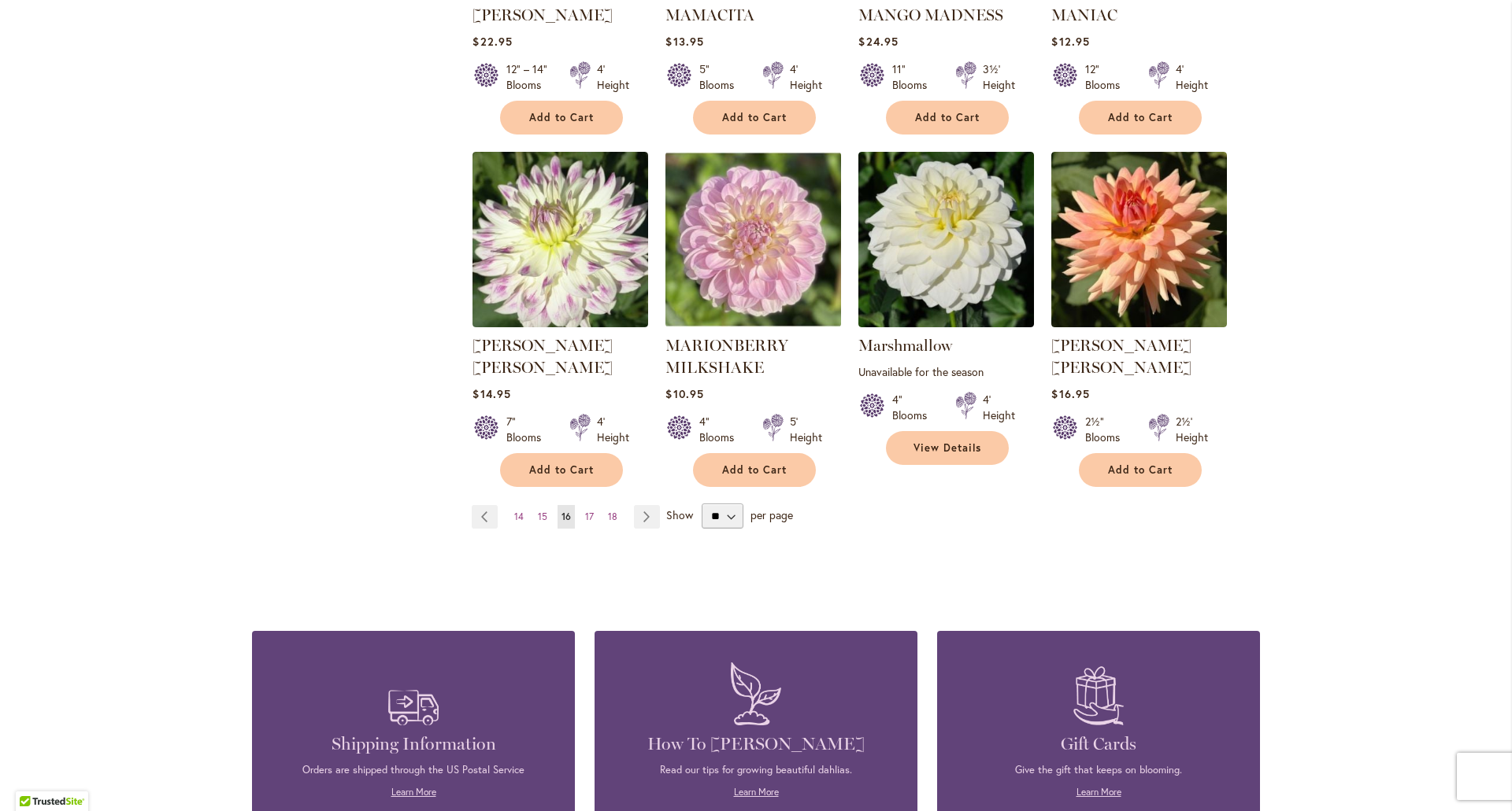
scroll to position [1259, 0]
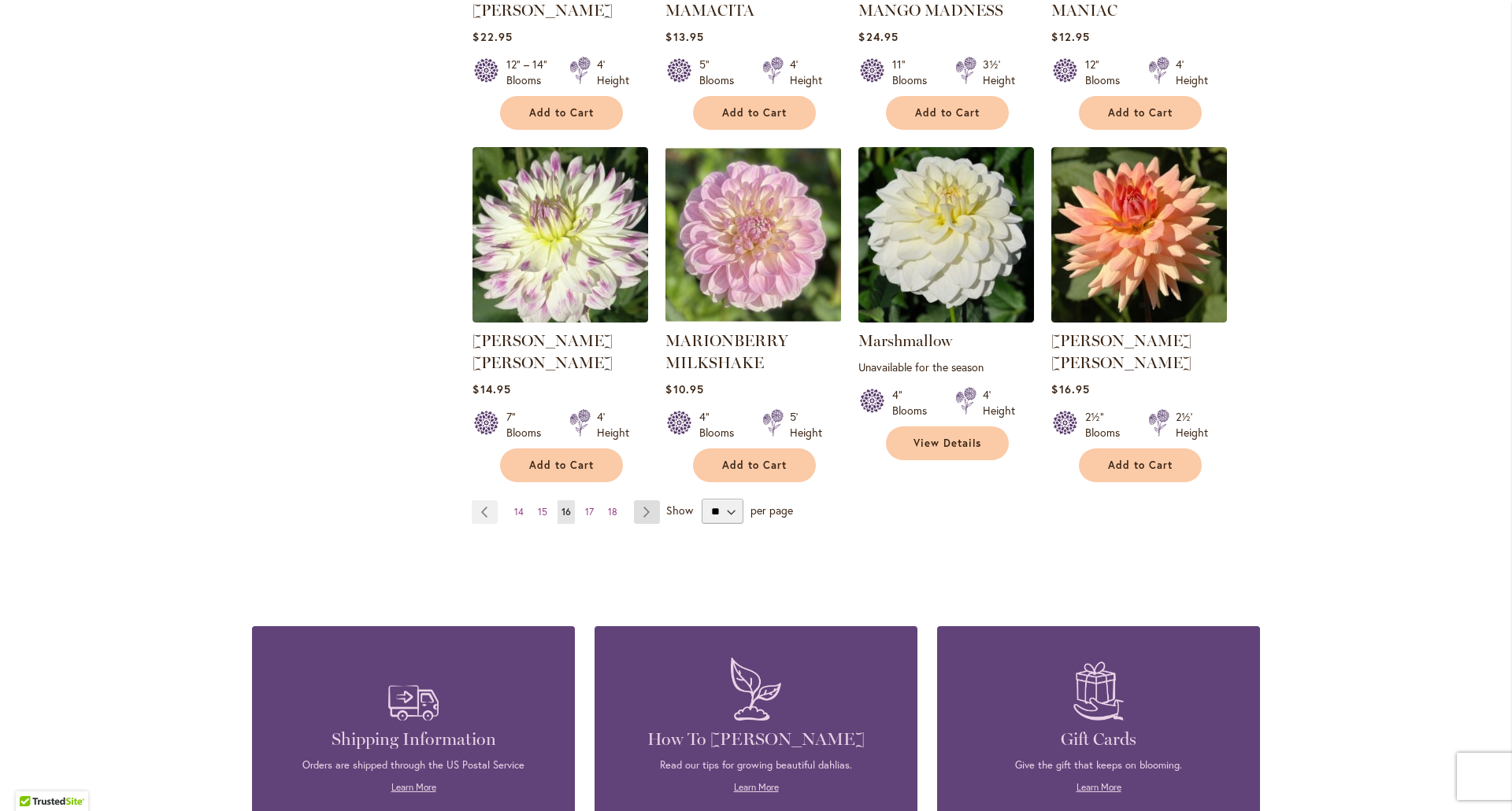
click at [646, 500] on link "Page Next" at bounding box center [646, 512] width 26 height 23
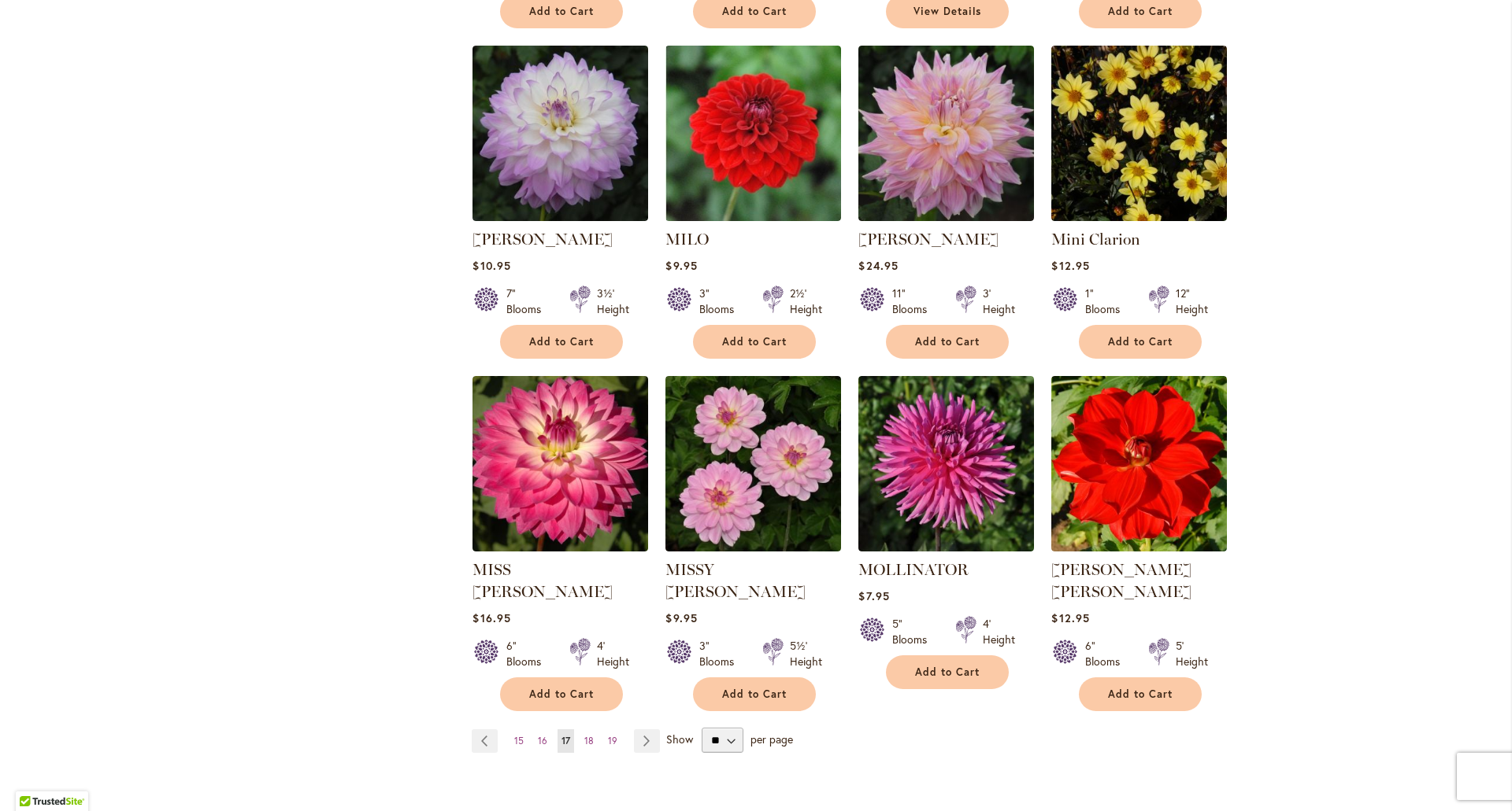
scroll to position [1023, 0]
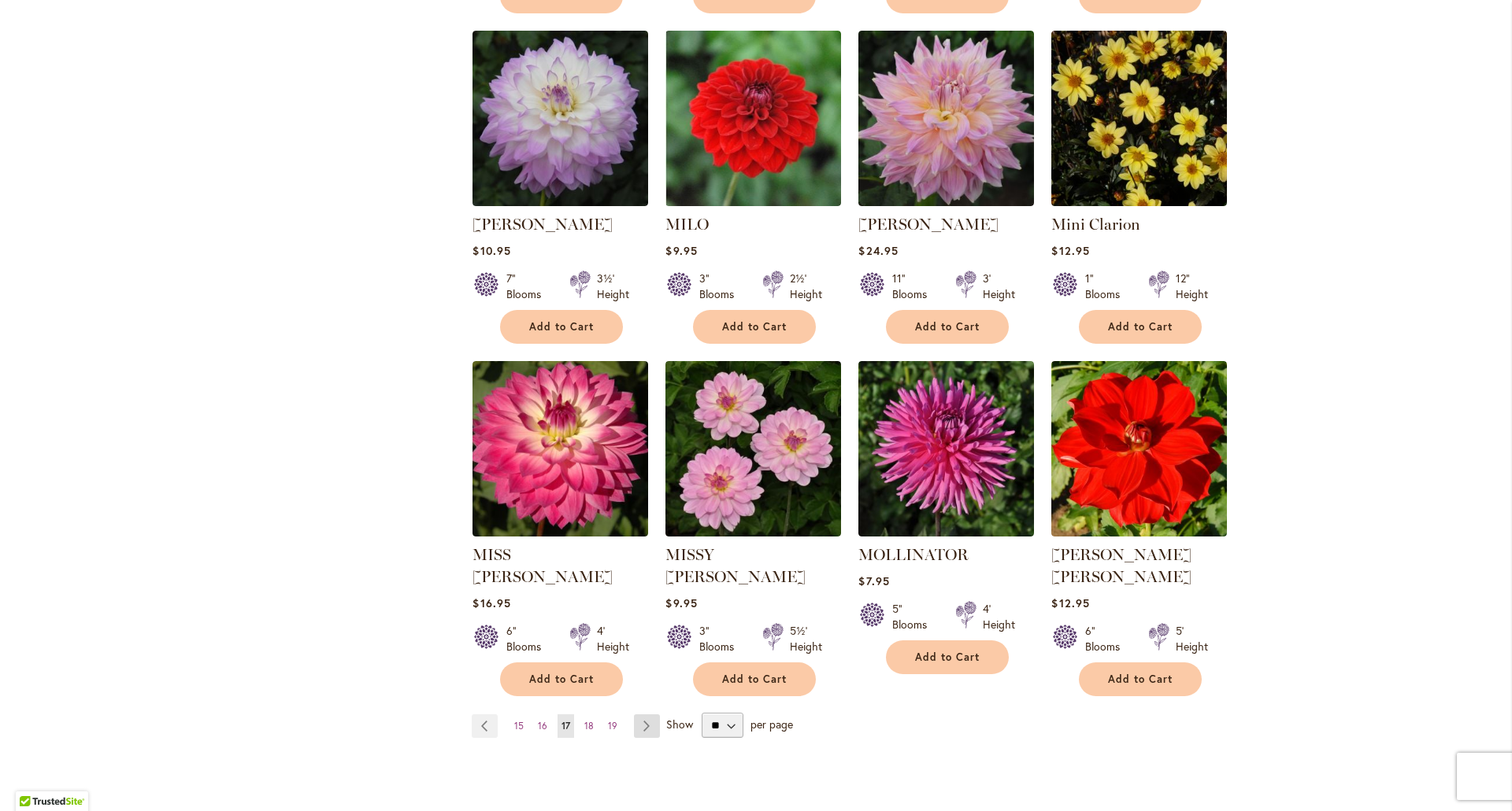
click at [640, 715] on link "Page Next" at bounding box center [646, 726] width 26 height 23
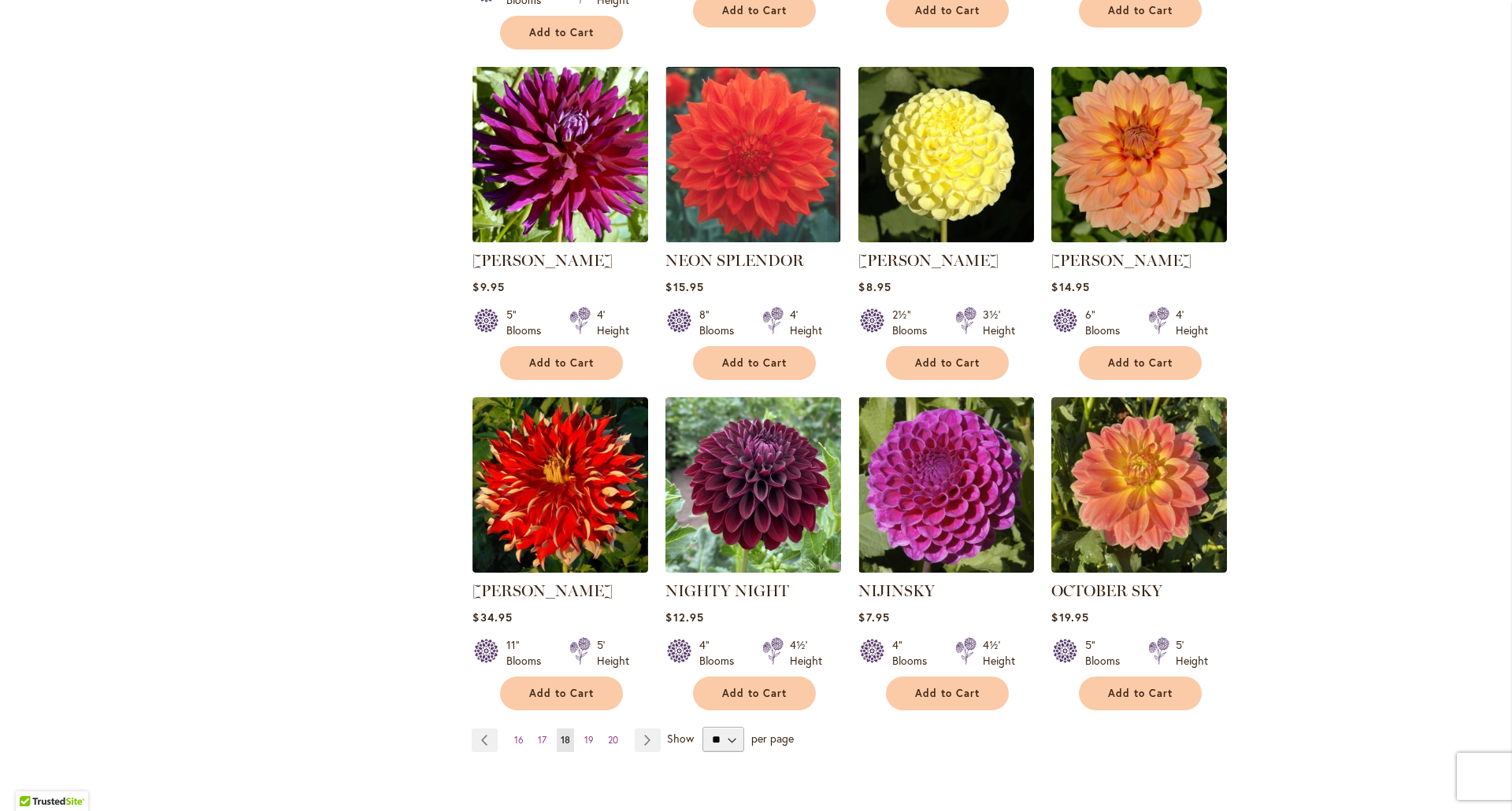
scroll to position [1023, 0]
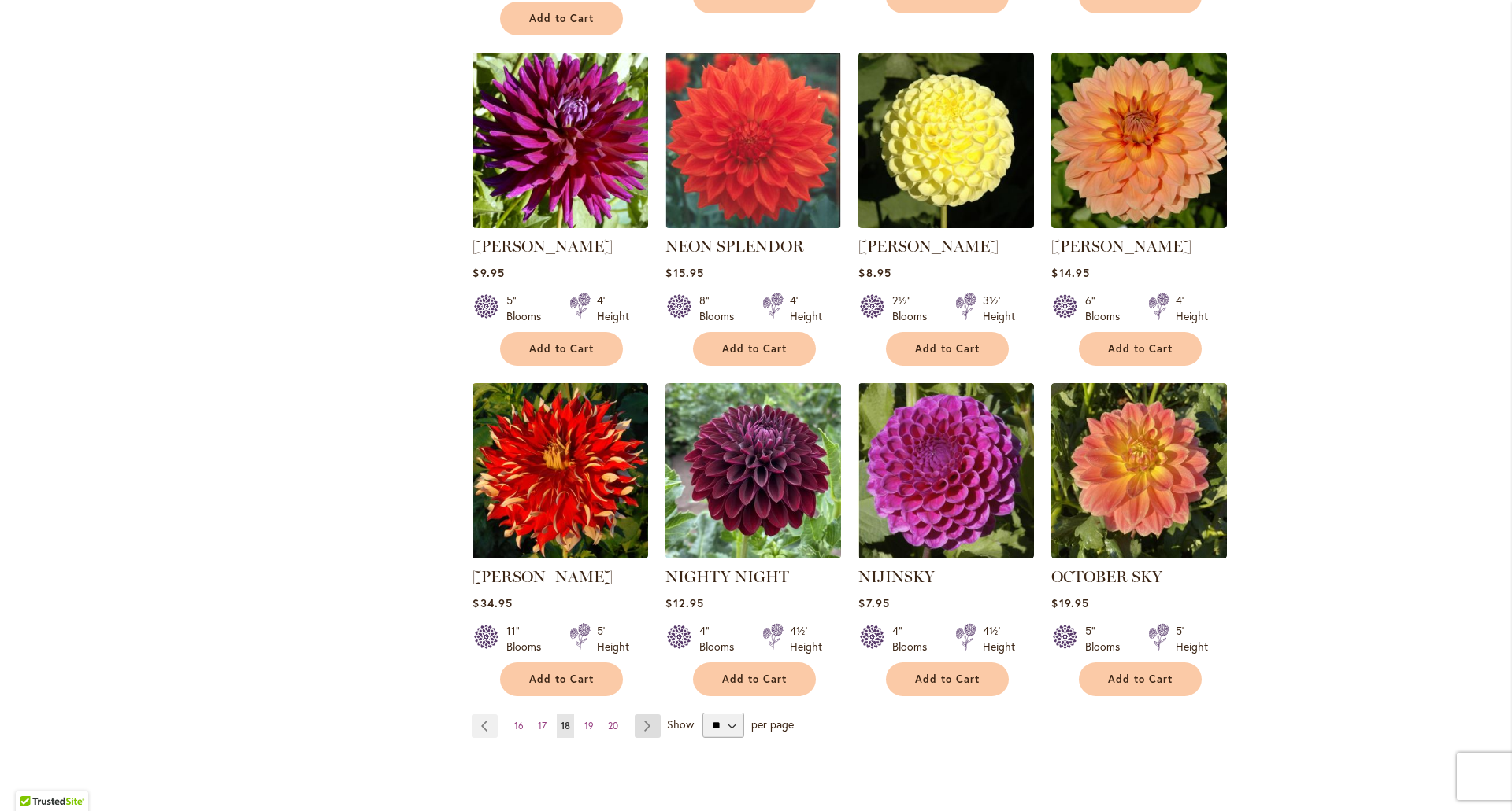
click at [643, 715] on link "Page Next" at bounding box center [647, 726] width 26 height 23
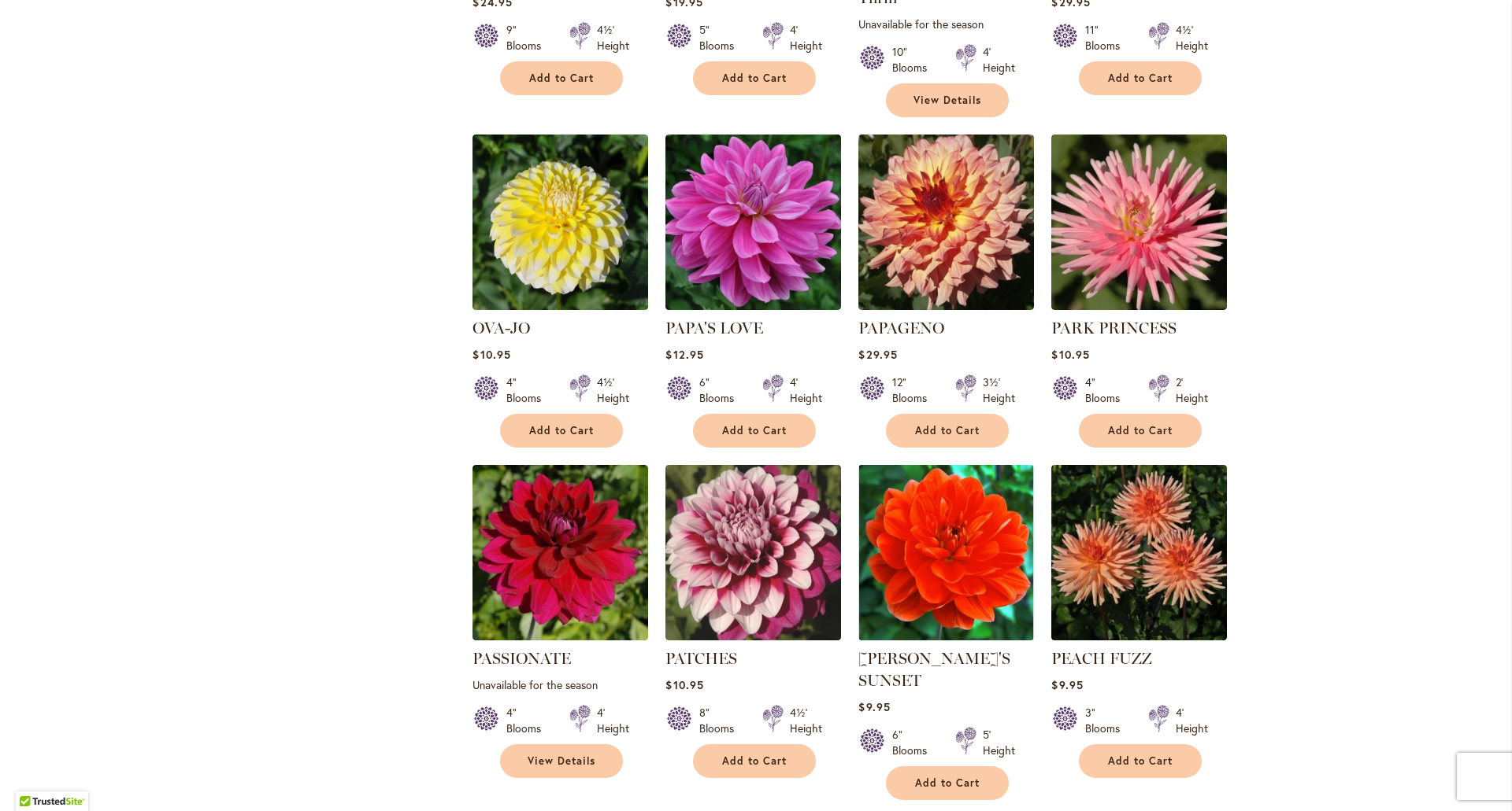
scroll to position [1023, 0]
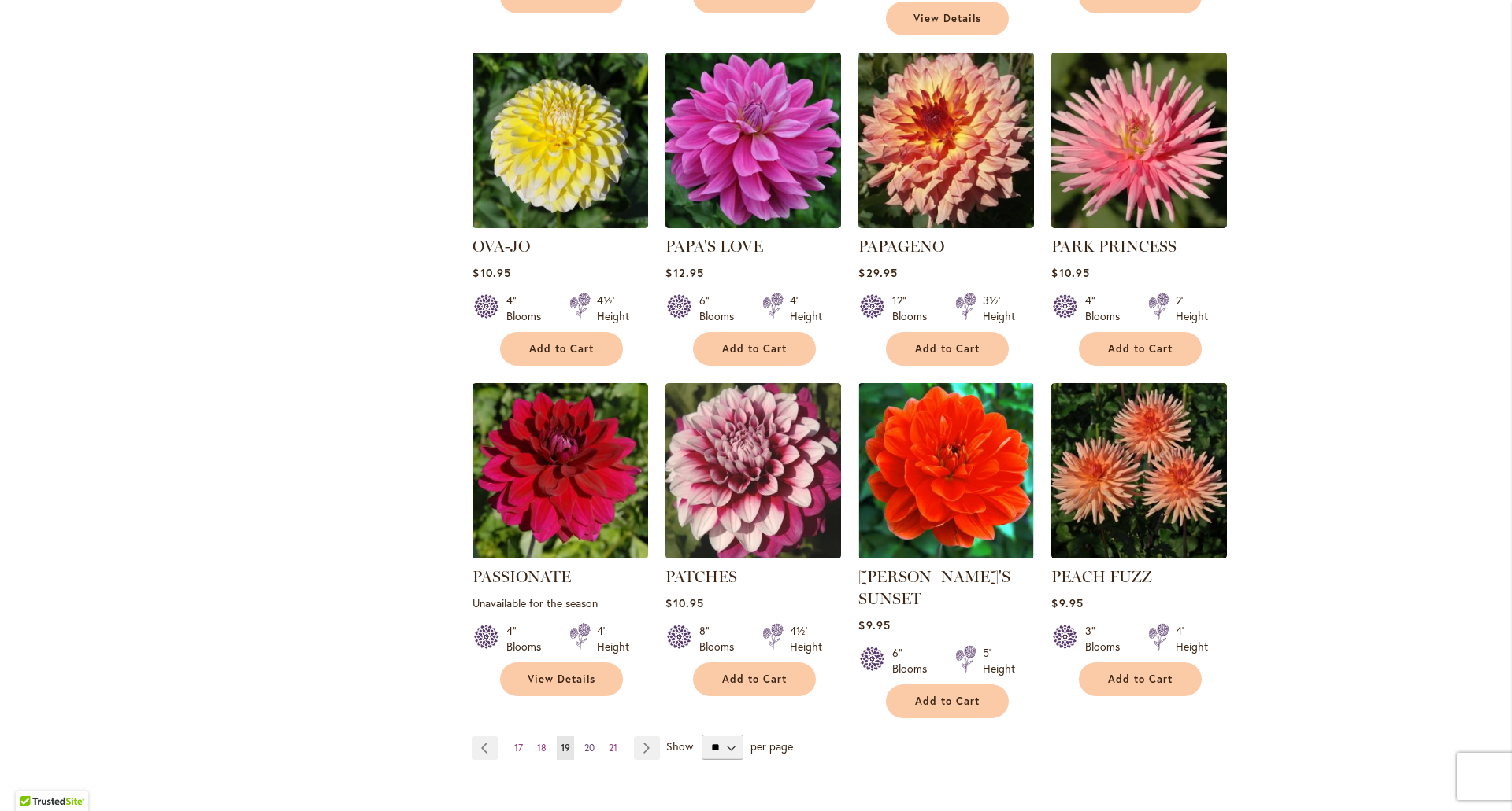
click at [585, 743] on span "20" at bounding box center [590, 748] width 11 height 12
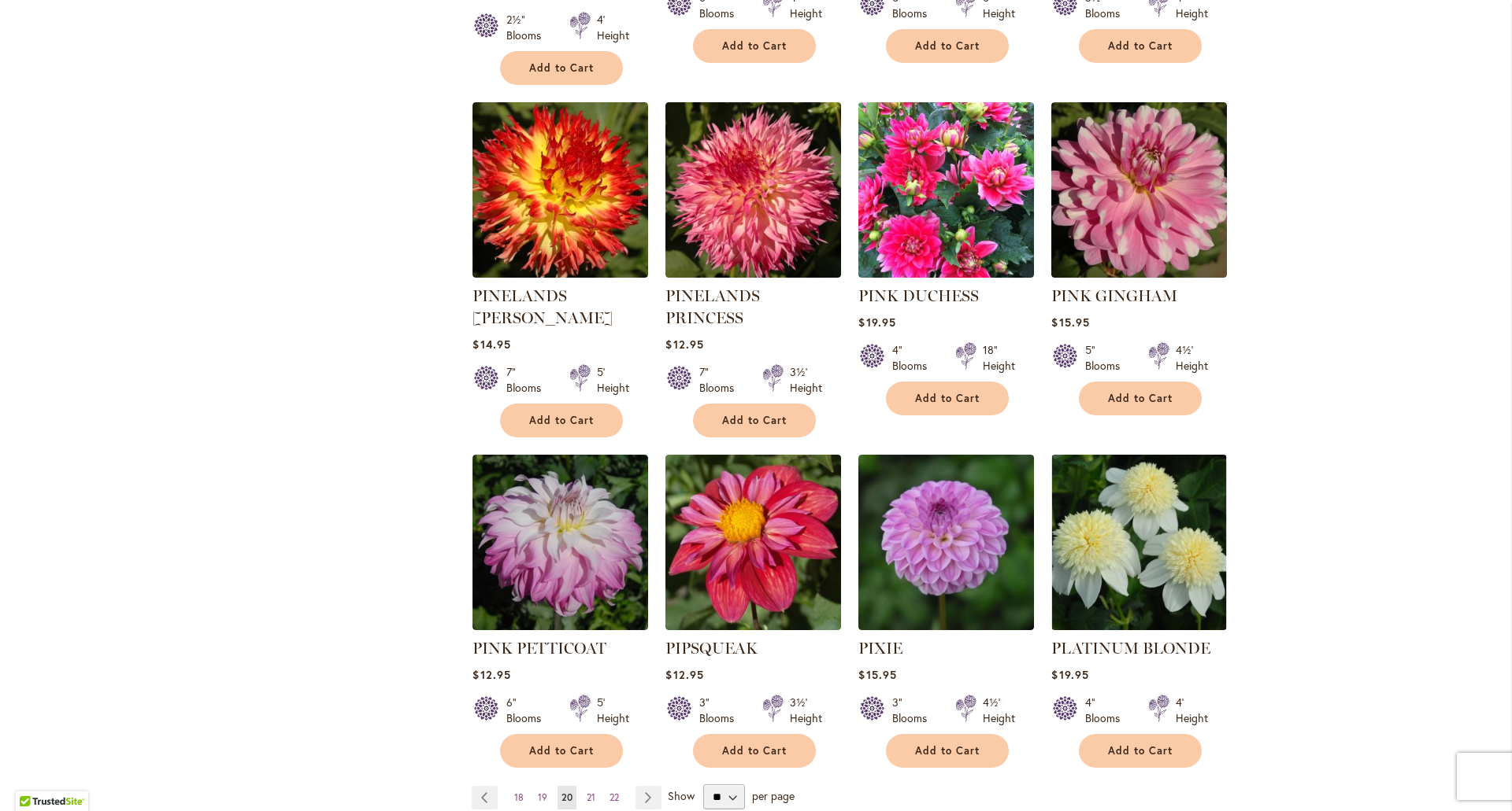
scroll to position [1023, 0]
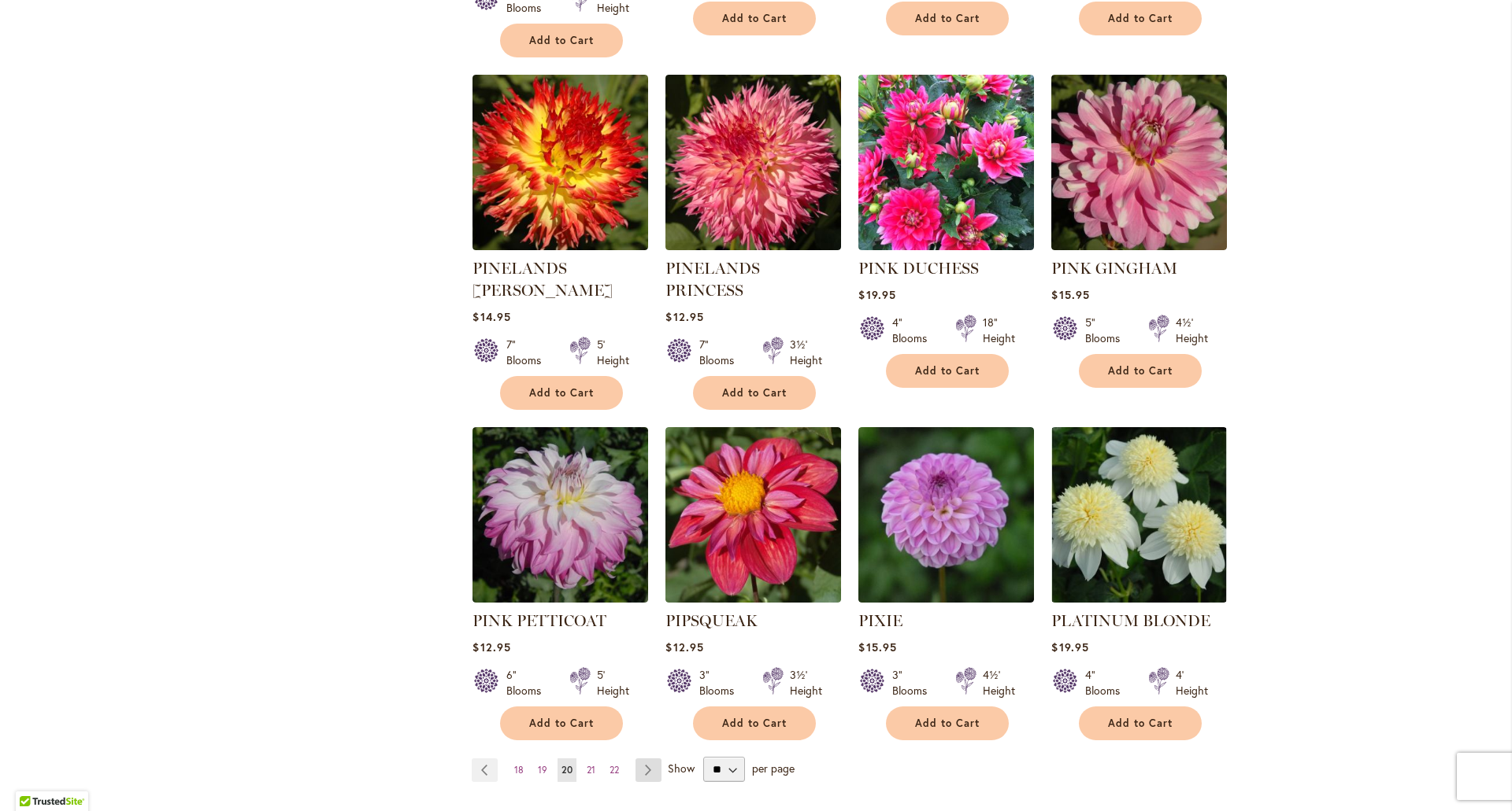
click at [641, 759] on link "Page Next" at bounding box center [648, 770] width 26 height 23
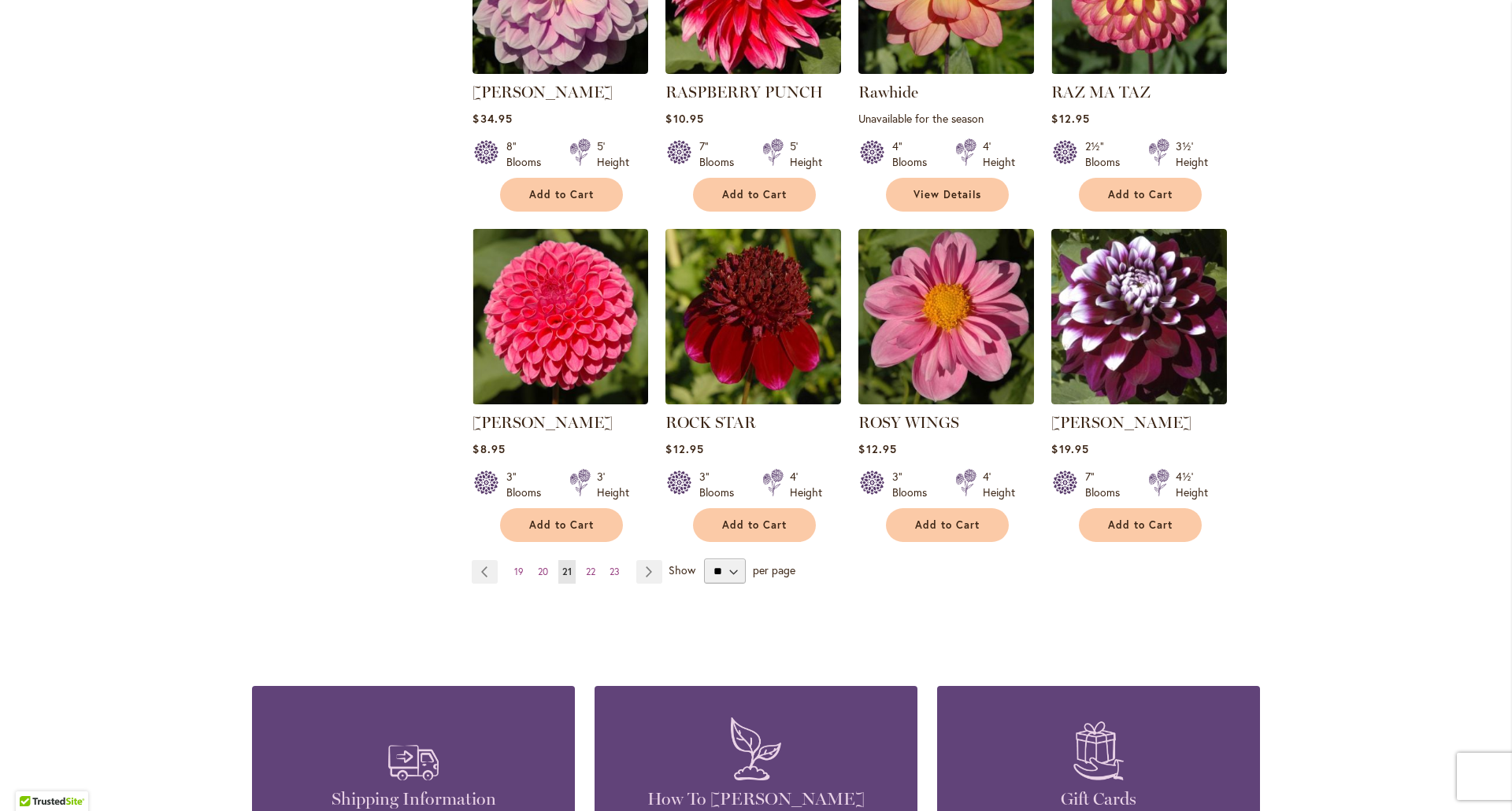
scroll to position [1180, 0]
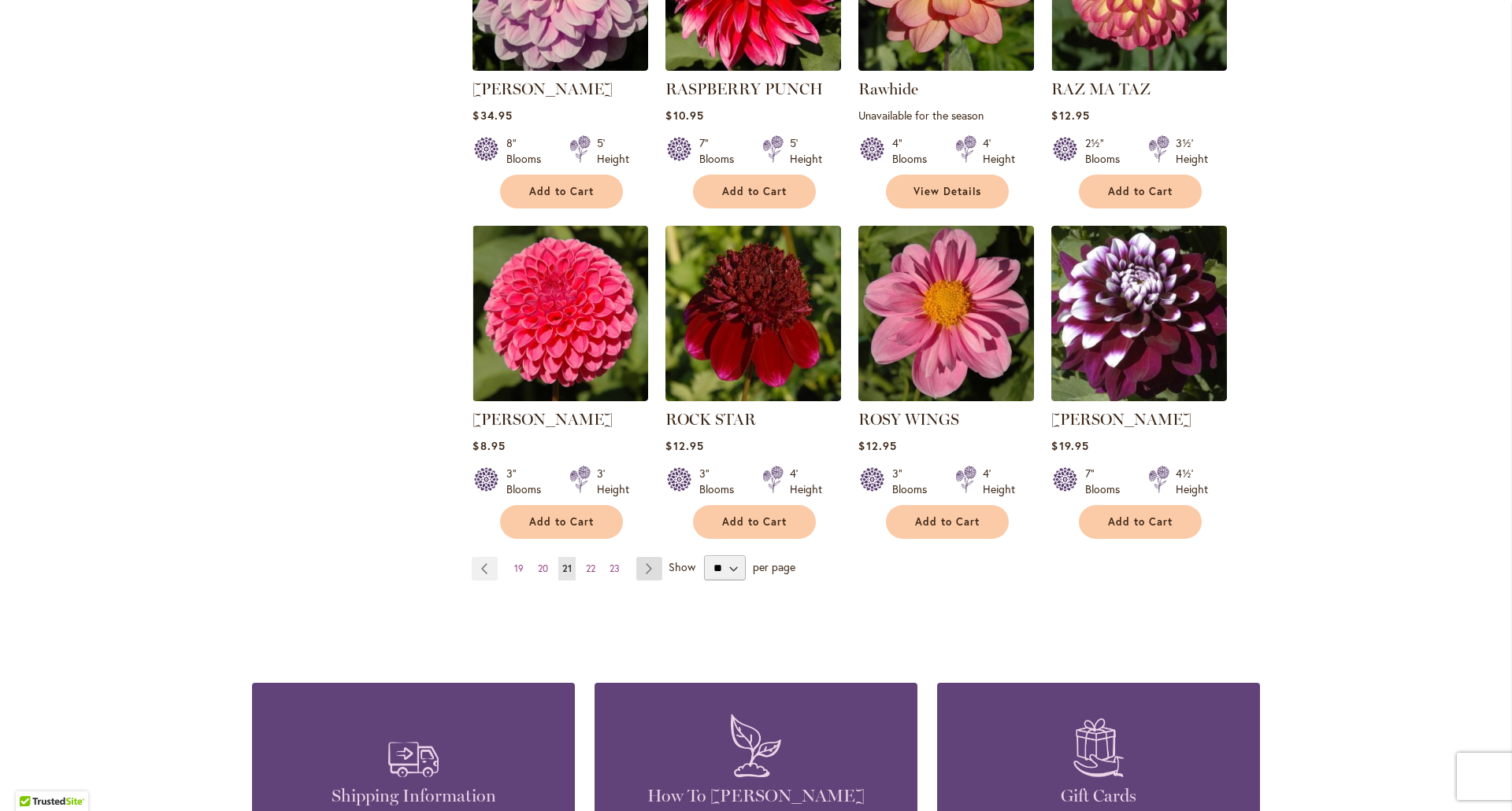
click at [638, 573] on link "Page Next" at bounding box center [648, 569] width 26 height 23
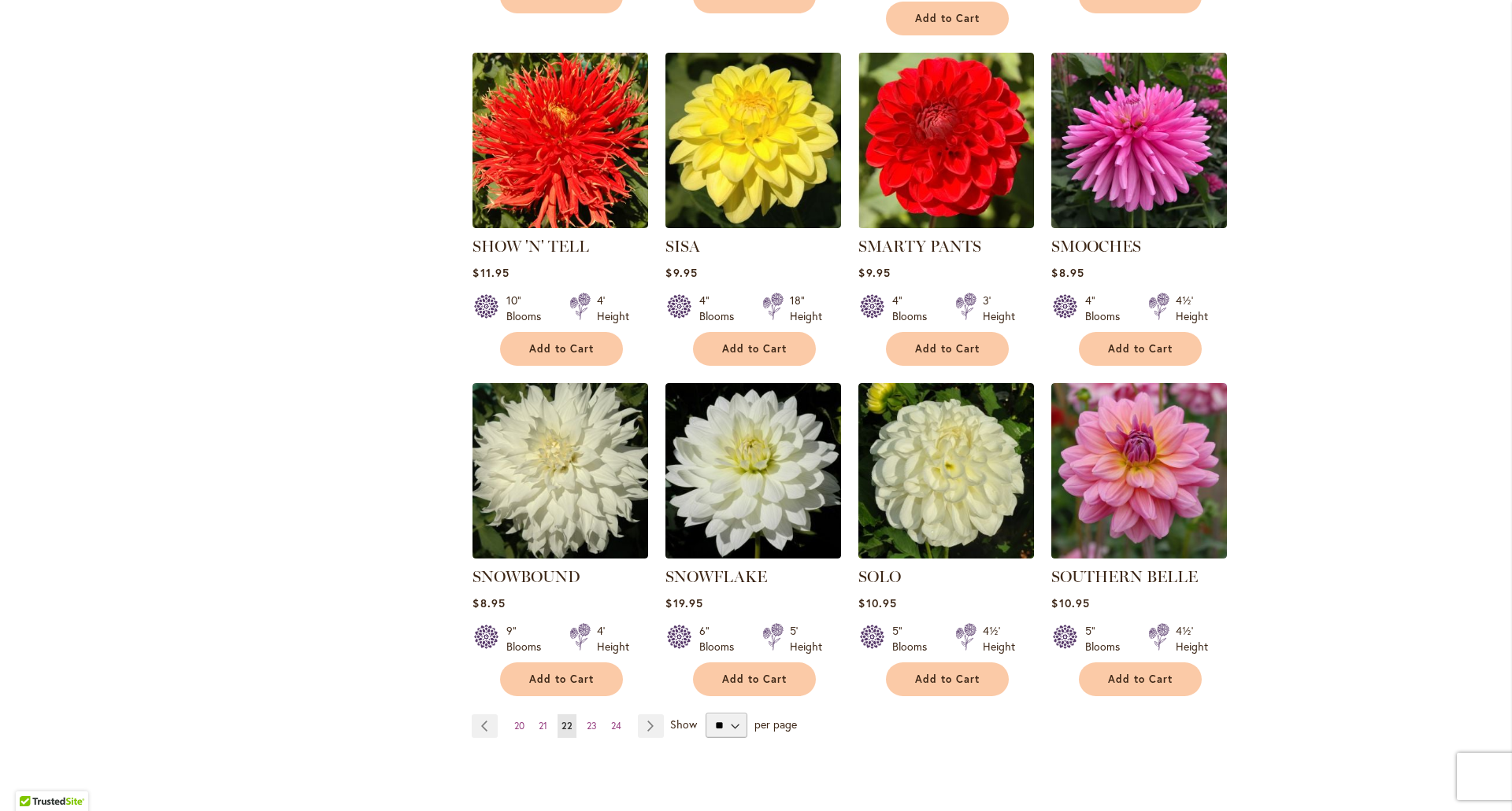
scroll to position [1102, 0]
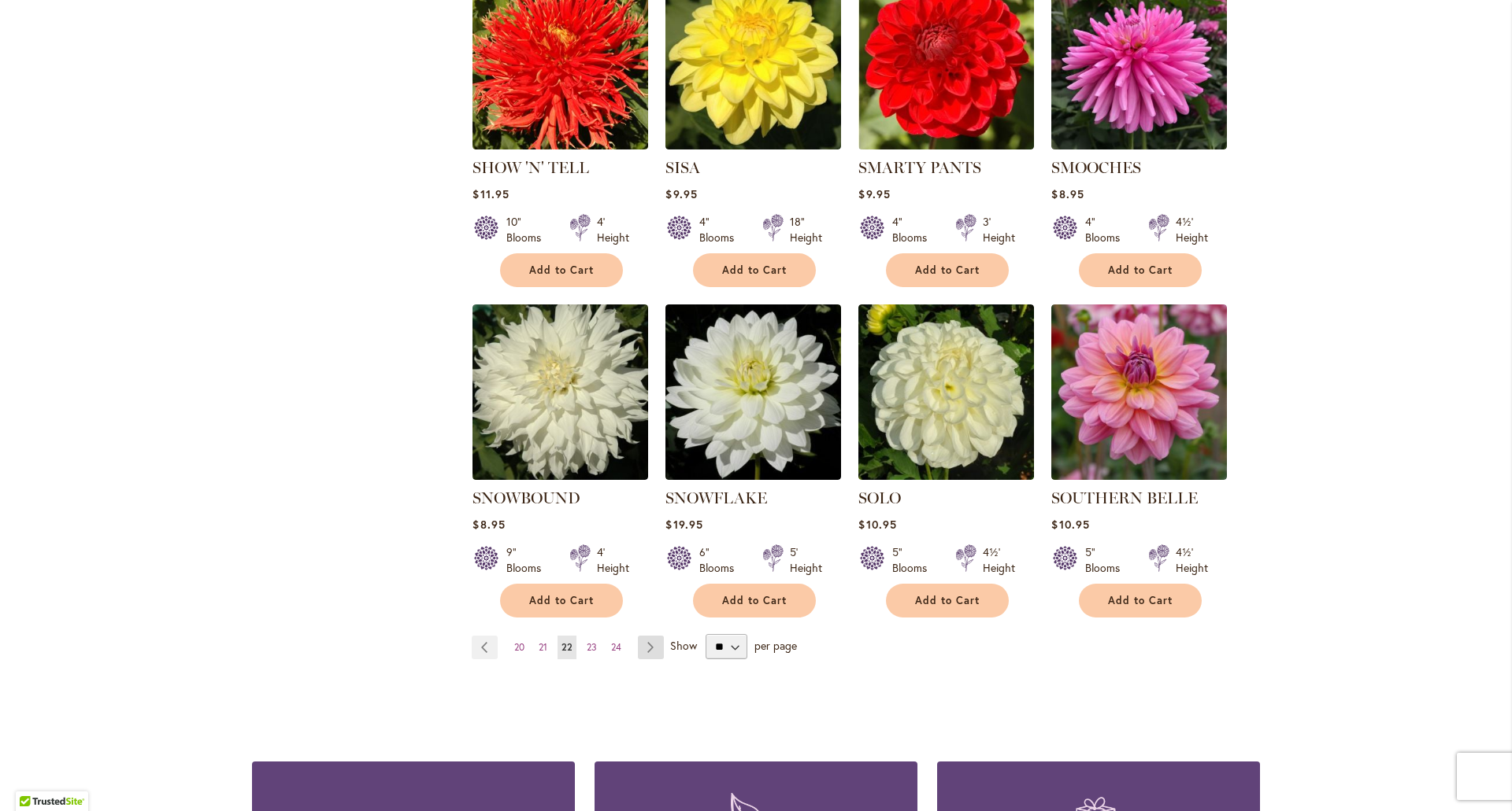
click at [645, 635] on link "Page Next" at bounding box center [650, 647] width 26 height 23
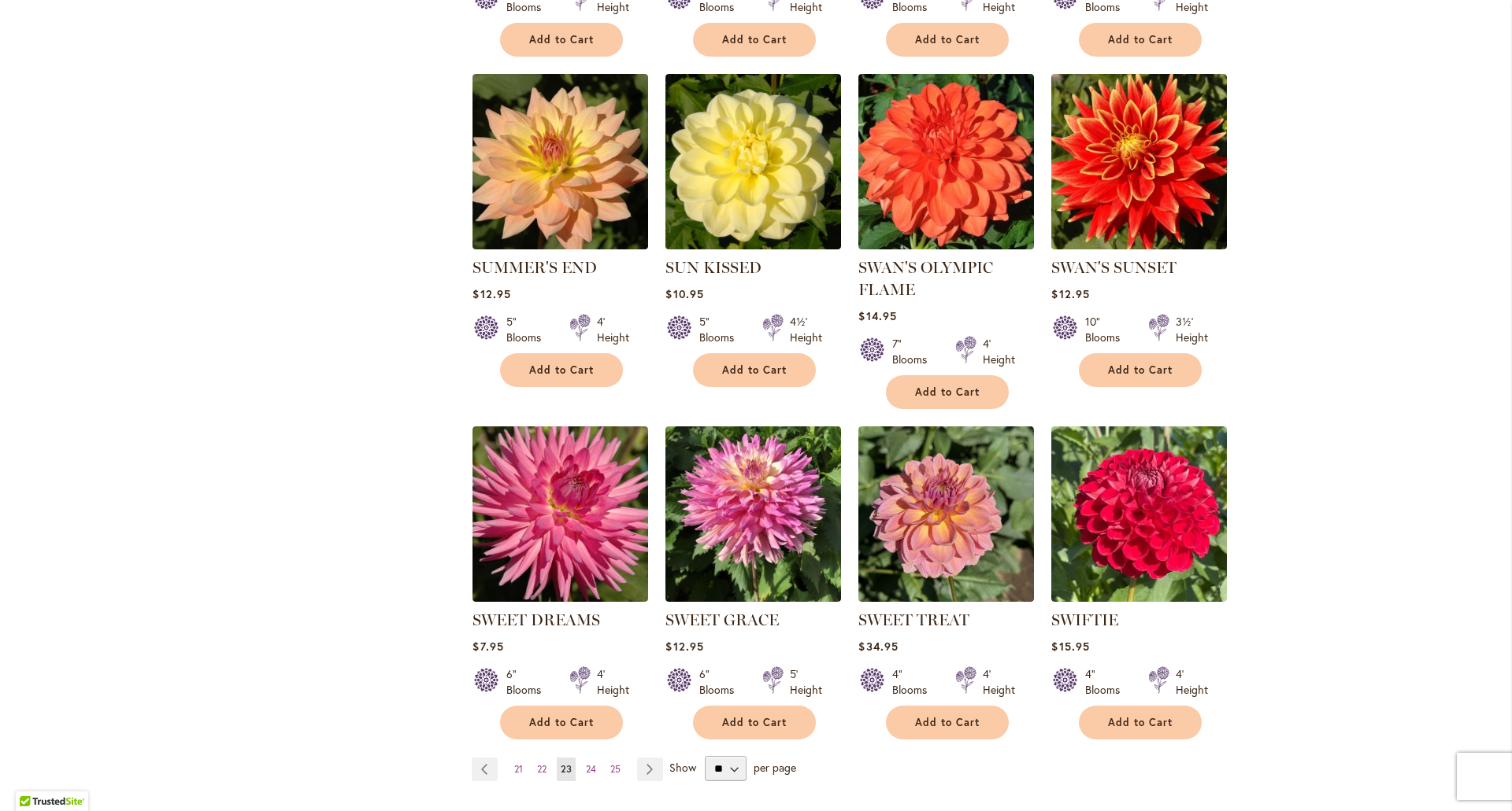
scroll to position [1023, 0]
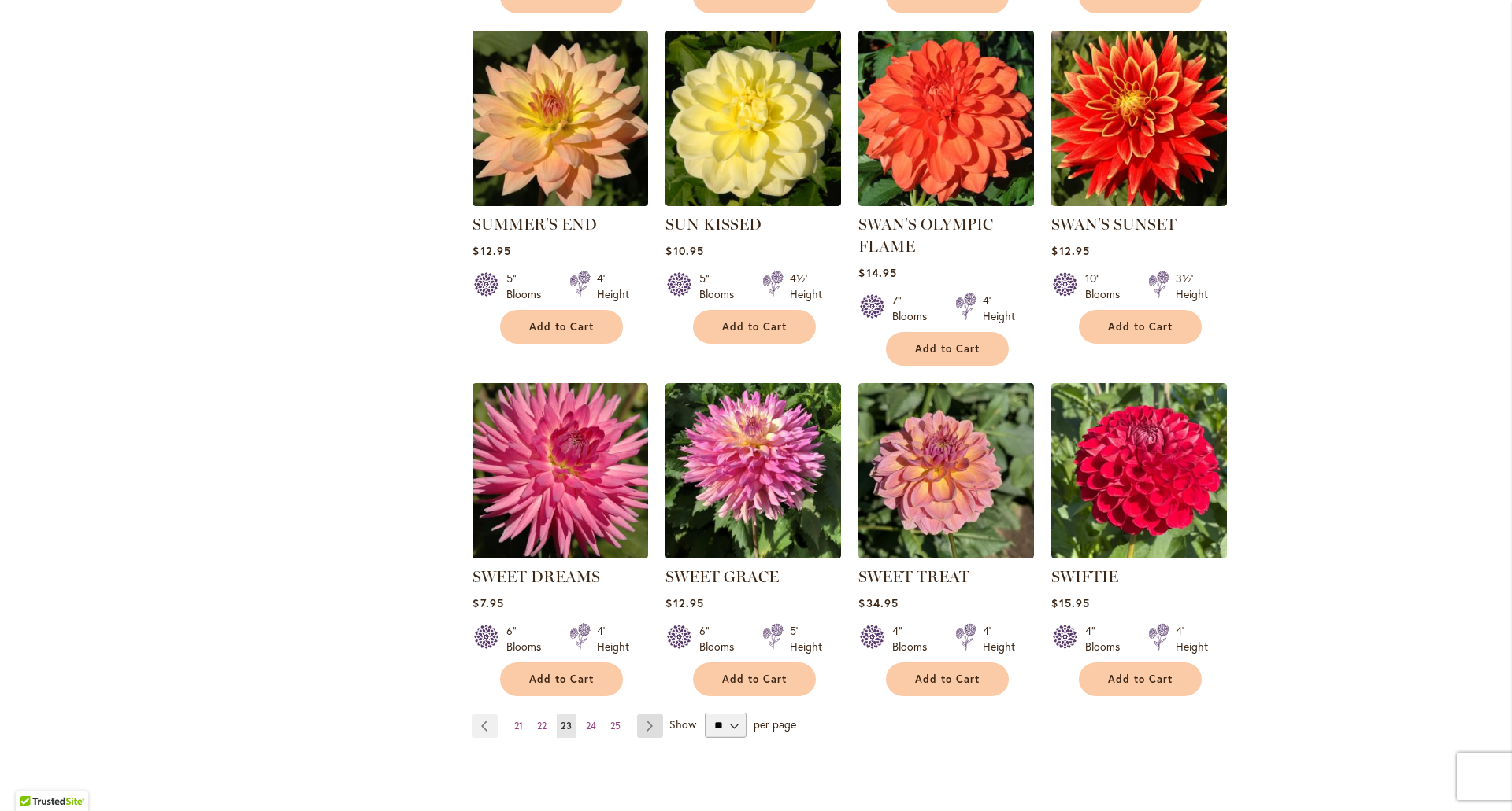
click at [640, 731] on link "Page Next" at bounding box center [649, 726] width 26 height 23
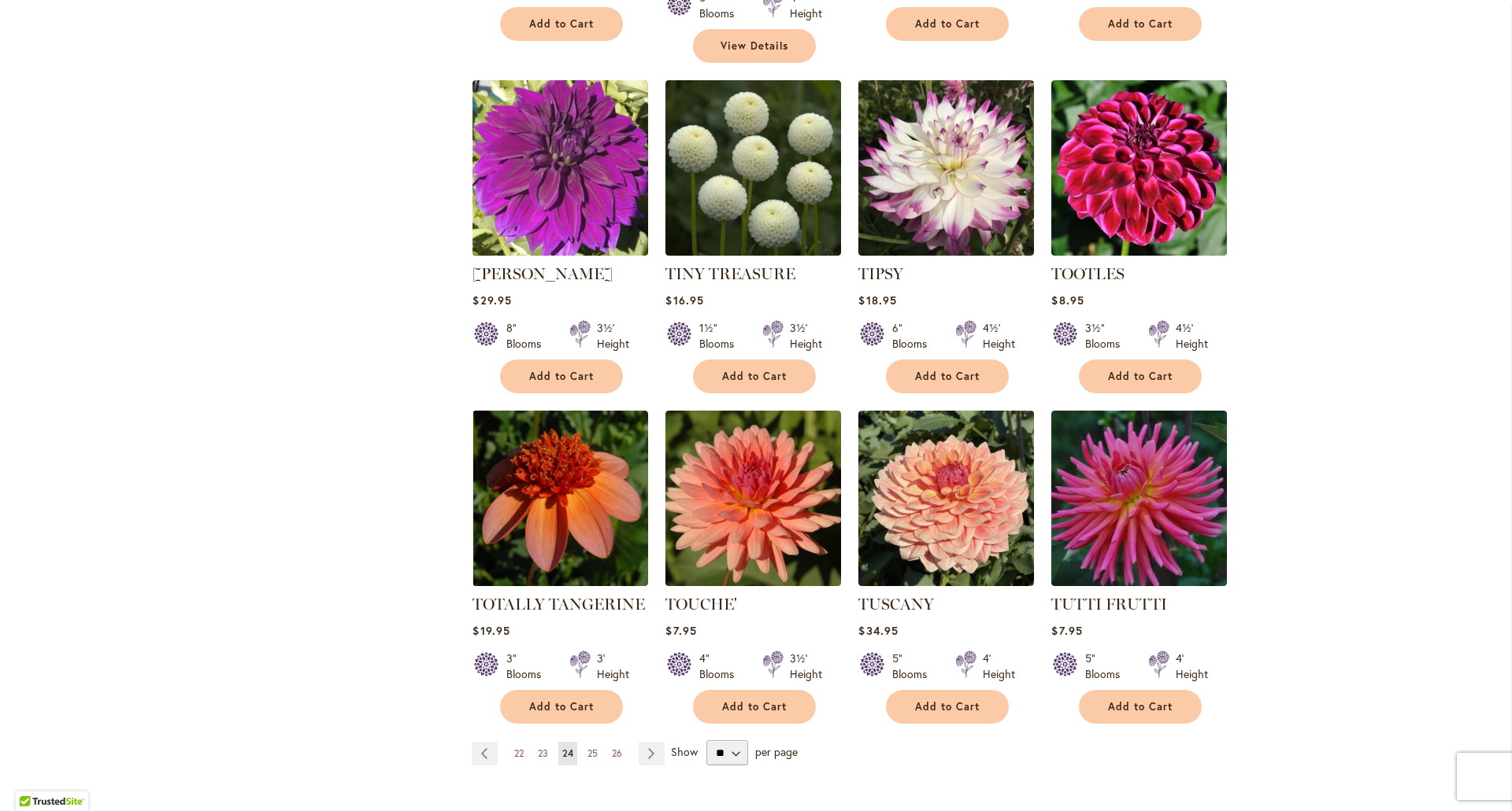
scroll to position [1023, 0]
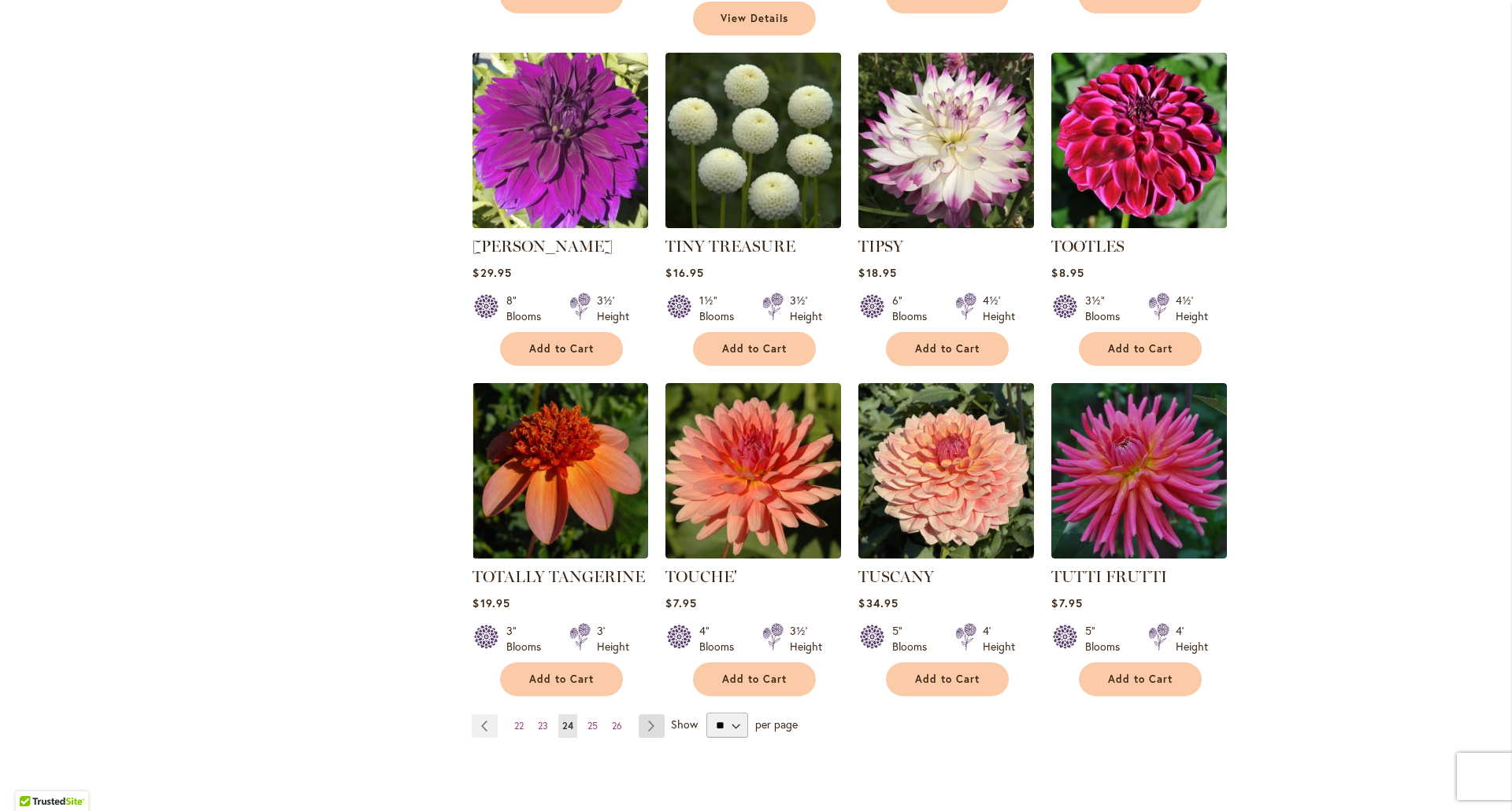
click at [648, 715] on link "Page Next" at bounding box center [651, 726] width 26 height 23
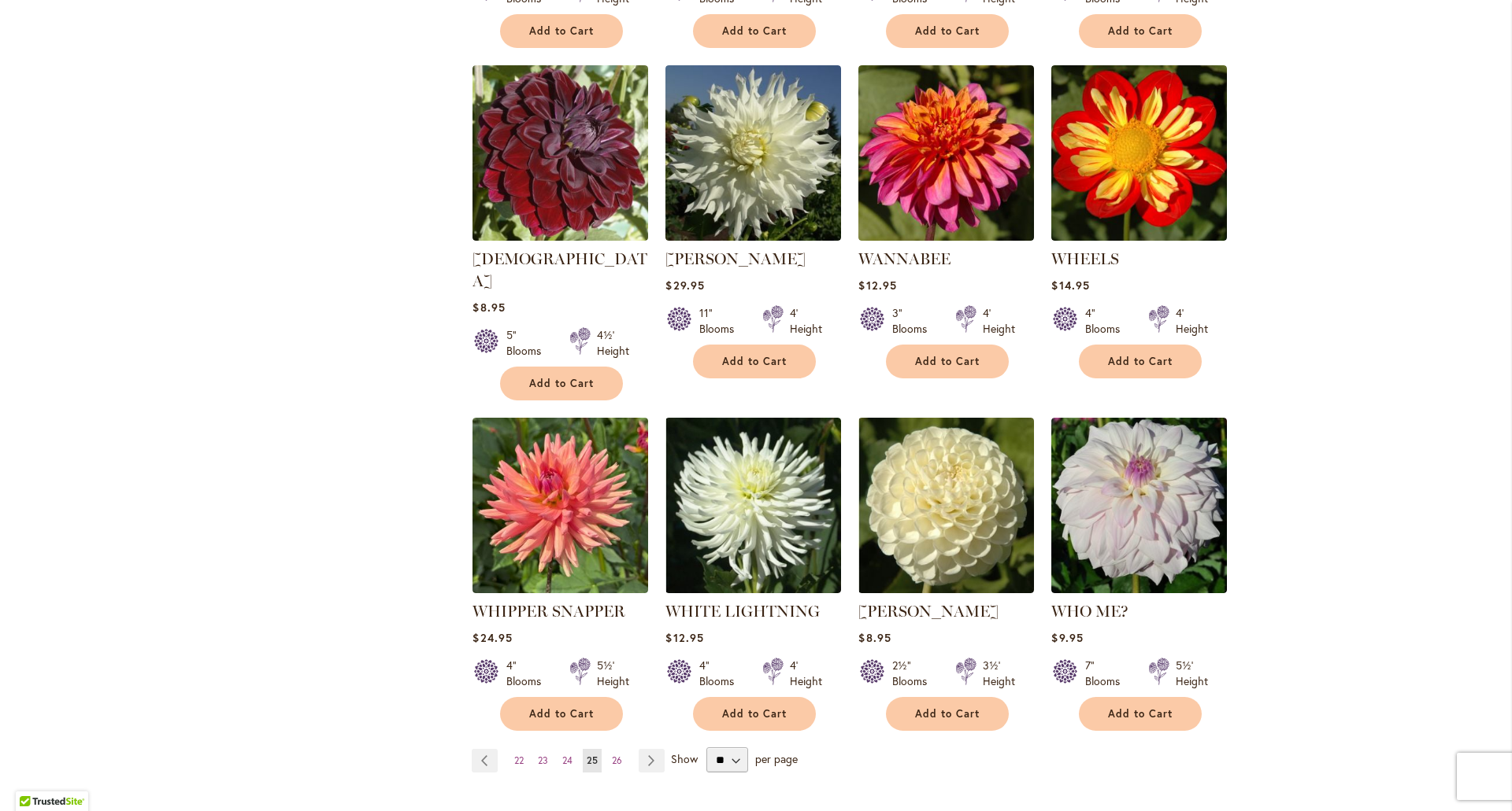
scroll to position [1023, 0]
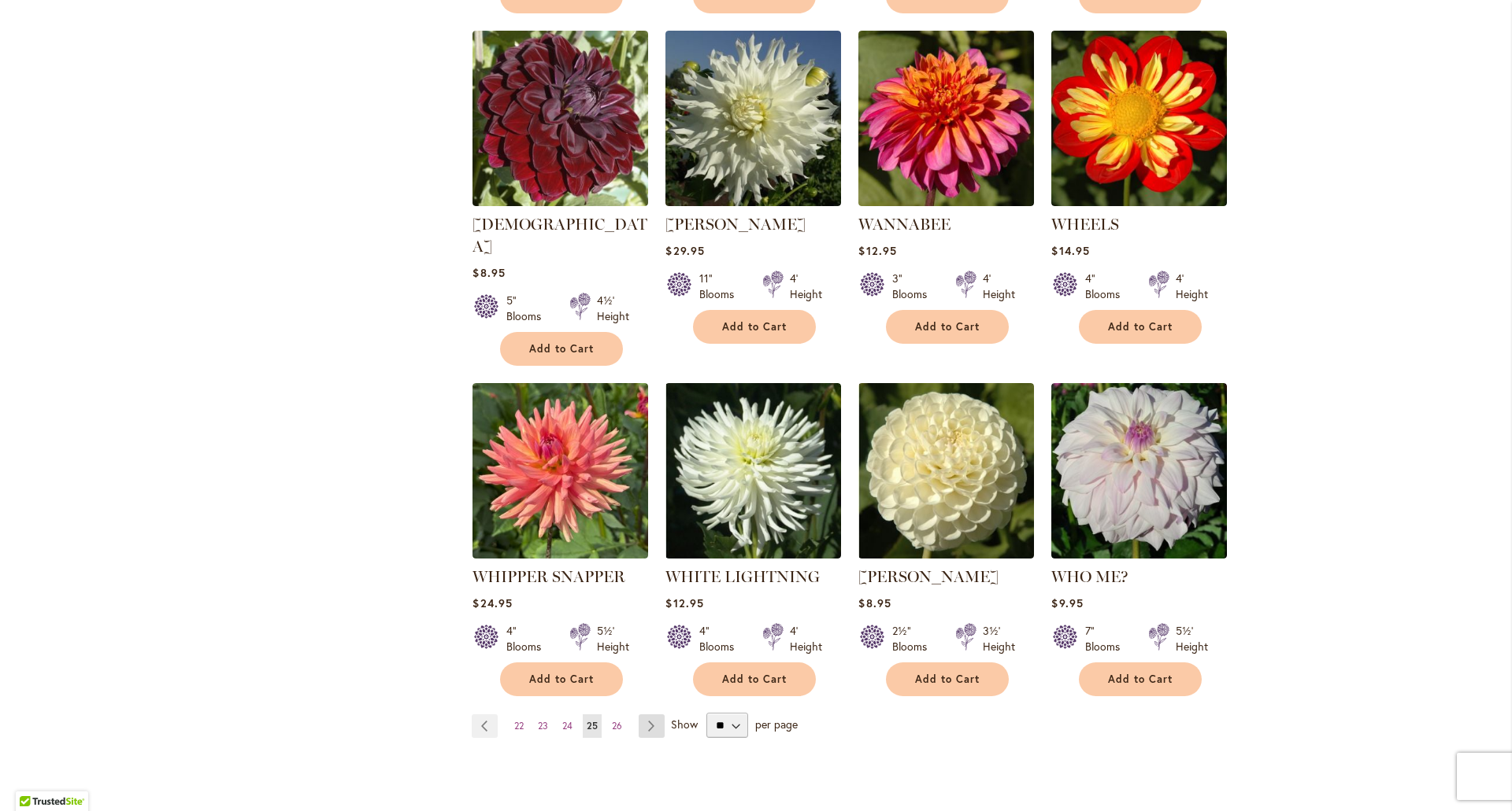
click at [646, 715] on link "Page Next" at bounding box center [651, 726] width 26 height 23
